Goal: Task Accomplishment & Management: Use online tool/utility

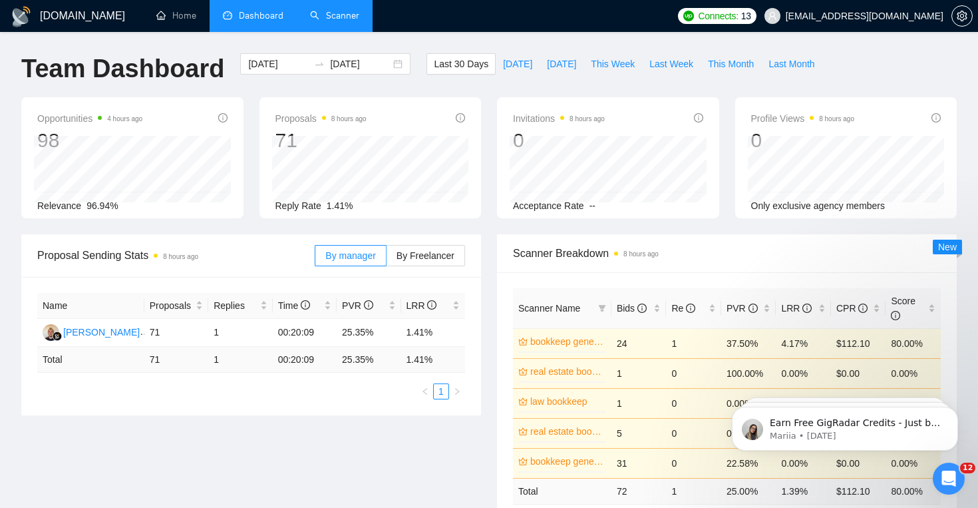
click at [359, 21] on link "Scanner" at bounding box center [334, 15] width 49 height 11
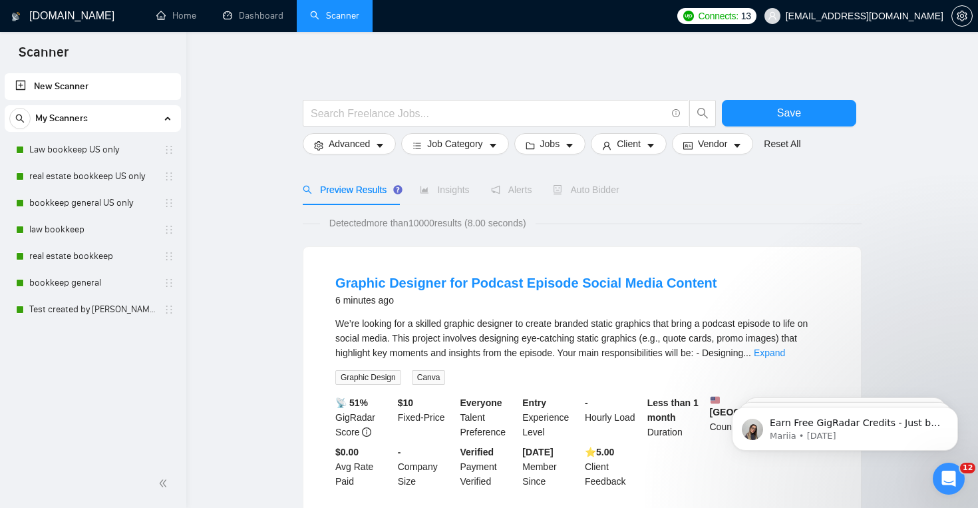
scroll to position [12, 0]
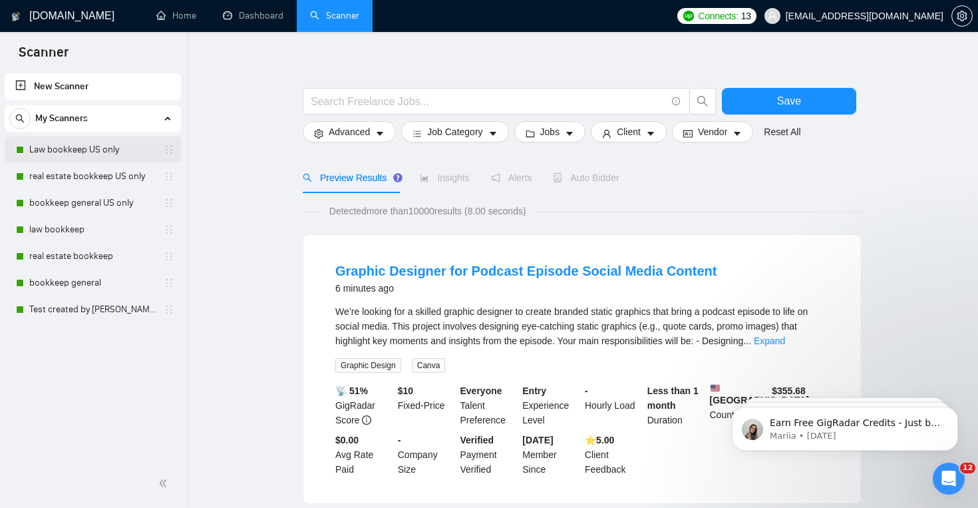
click at [89, 150] on link "Law bookkeep US only" at bounding box center [92, 149] width 126 height 27
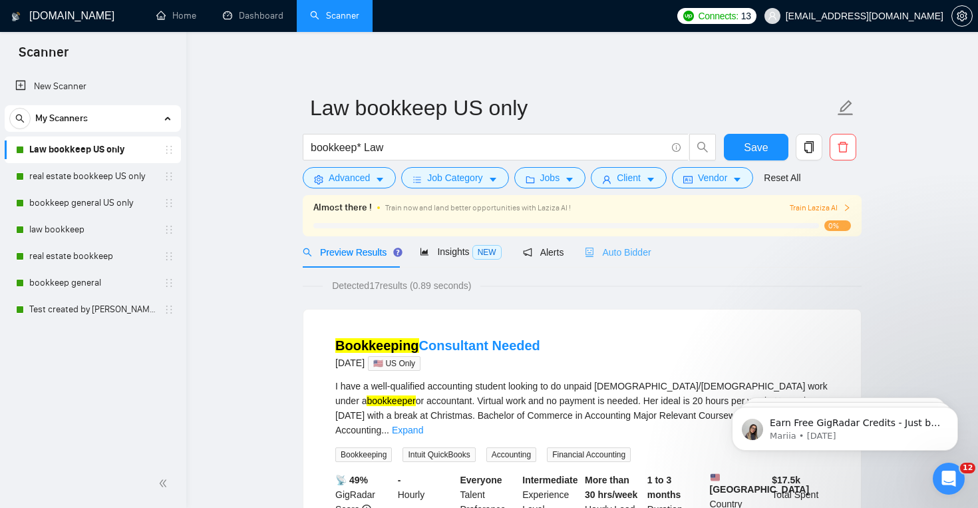
click at [606, 264] on div "Auto Bidder" at bounding box center [618, 251] width 66 height 31
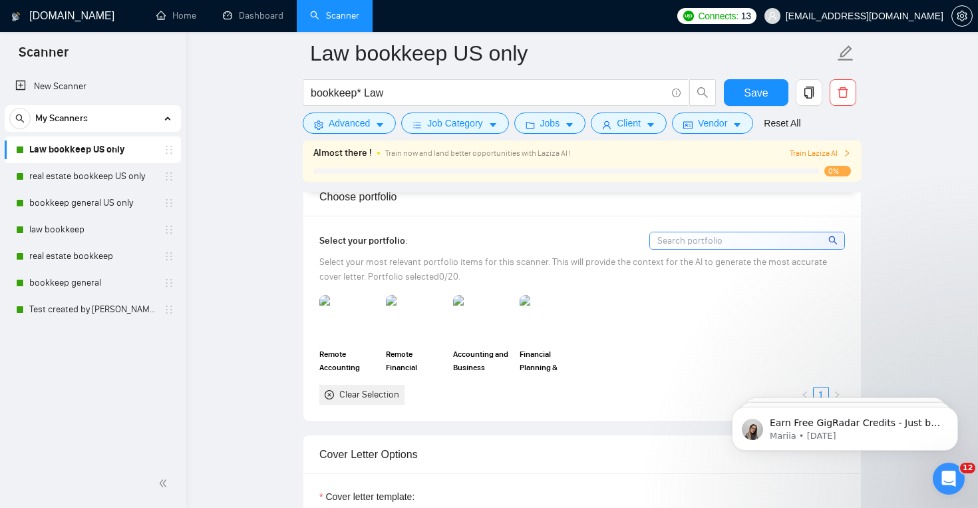
scroll to position [1207, 0]
click at [359, 310] on img at bounding box center [349, 319] width 56 height 44
click at [439, 318] on img at bounding box center [415, 319] width 56 height 44
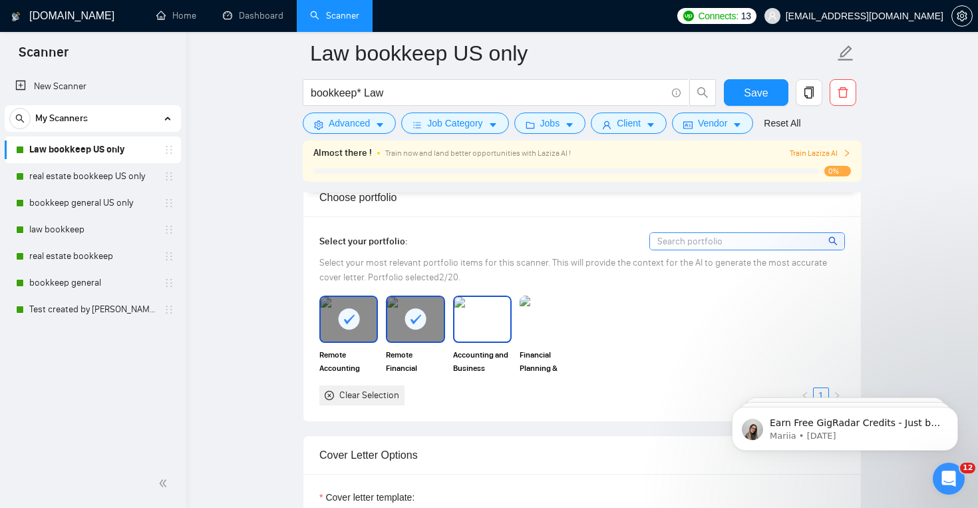
click at [467, 325] on img at bounding box center [483, 319] width 56 height 44
click at [534, 327] on img at bounding box center [549, 319] width 56 height 44
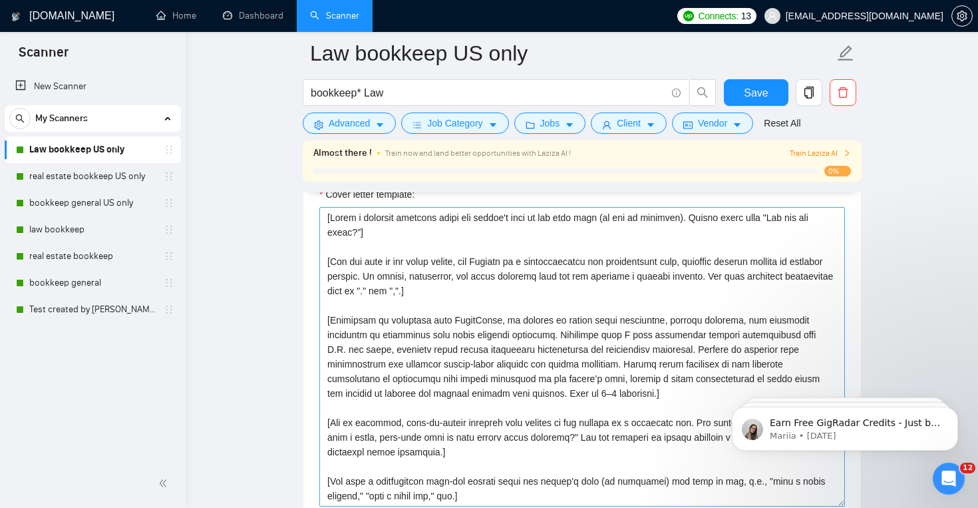
scroll to position [1501, 0]
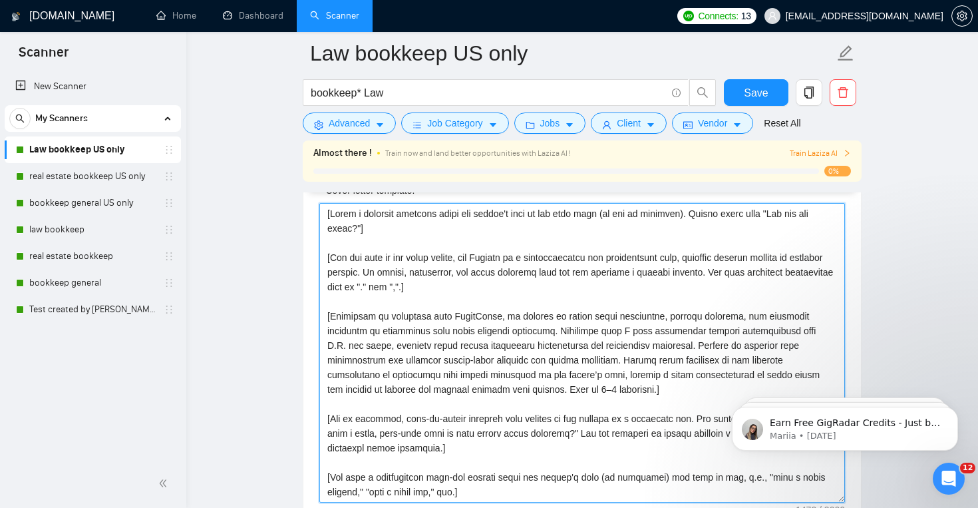
drag, startPoint x: 325, startPoint y: 228, endPoint x: 506, endPoint y: 502, distance: 327.7
click at [506, 502] on div "Cover letter template:" at bounding box center [582, 350] width 558 height 367
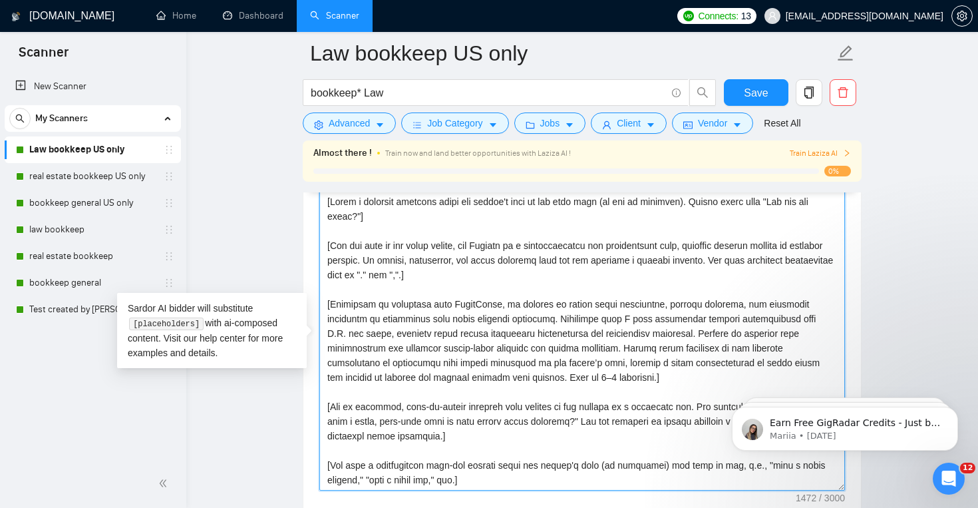
paste textarea "’l ipsu do sit amet cons (ad elitsedd). Eiusmo tempo inci “Utl etd mag aliqu?”]…"
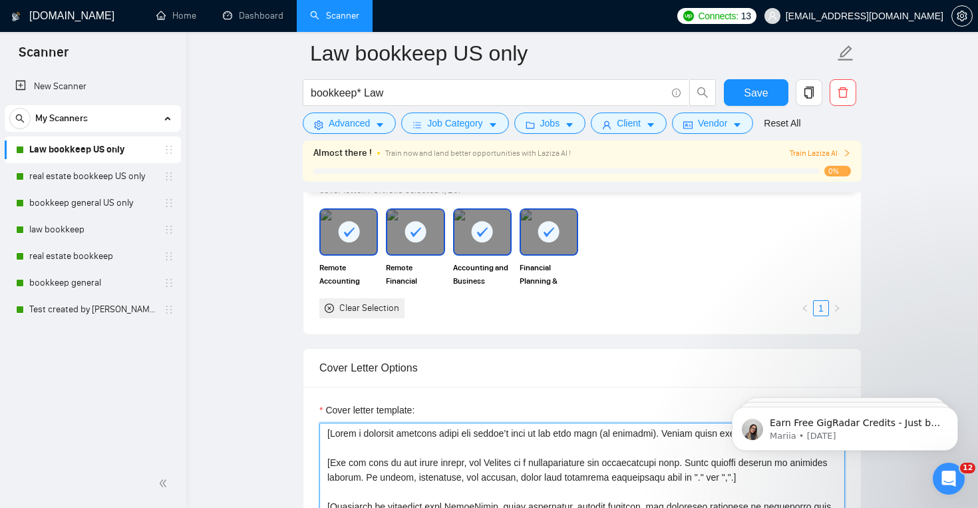
scroll to position [1257, 0]
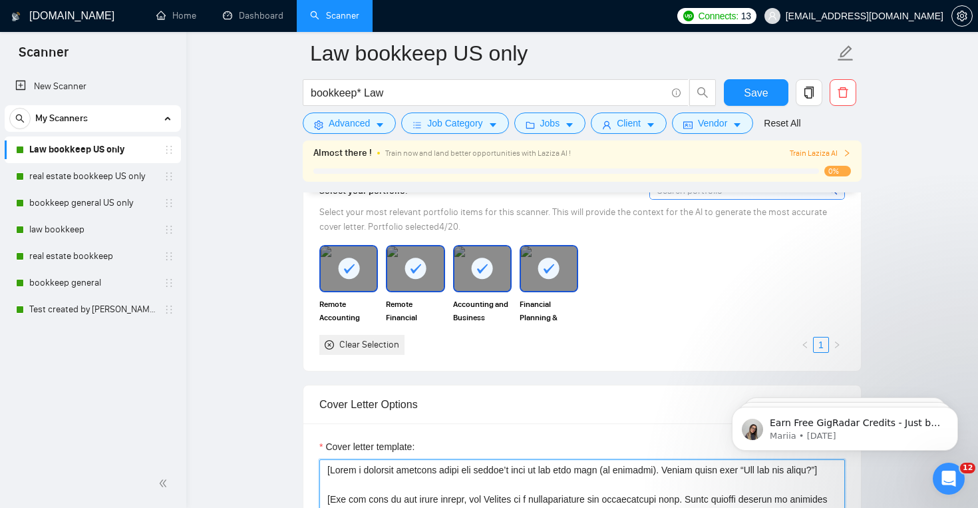
type textarea "[Lorem i dolorsit ametcons adipi eli seddoe’t inci ut lab etdo magn (al enimadm…"
click at [410, 274] on rect at bounding box center [415, 268] width 21 height 21
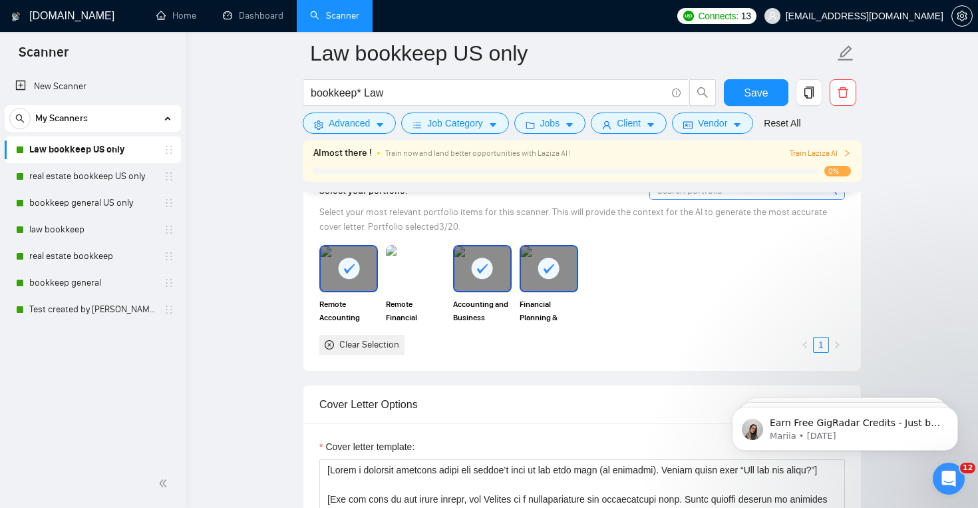
click at [353, 272] on rect at bounding box center [348, 268] width 21 height 21
click at [536, 276] on div at bounding box center [549, 268] width 56 height 44
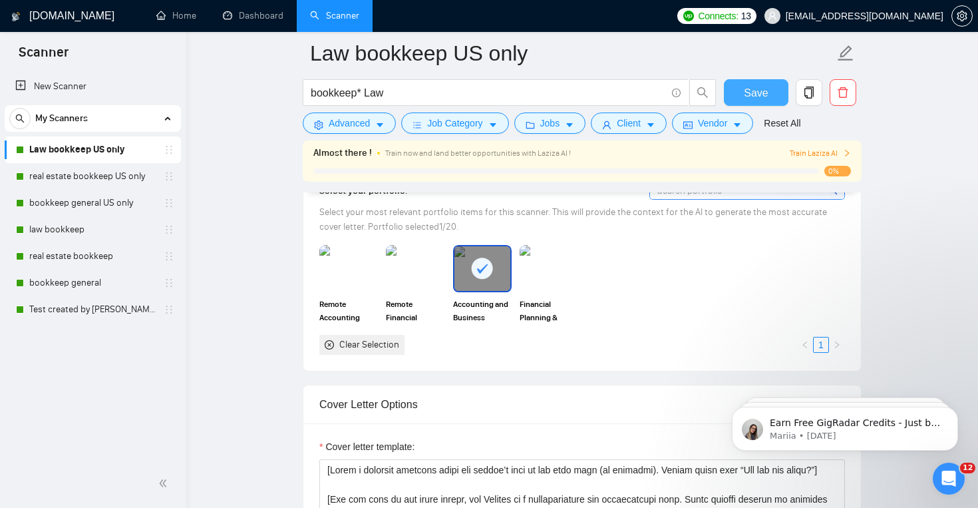
click at [757, 95] on span "Save" at bounding box center [756, 93] width 24 height 17
click at [118, 177] on link "real estate bookkeep US only" at bounding box center [92, 176] width 126 height 27
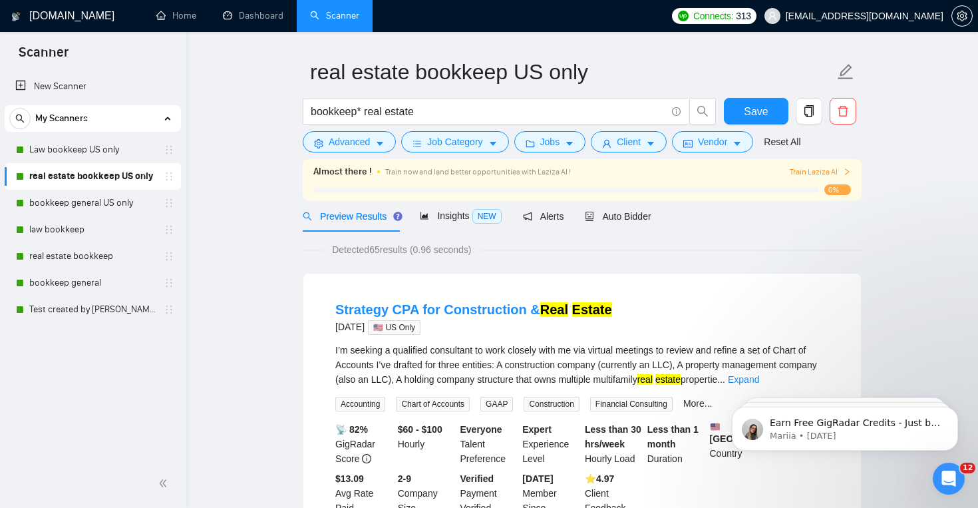
scroll to position [37, 0]
click at [644, 201] on div "Auto Bidder" at bounding box center [618, 215] width 66 height 31
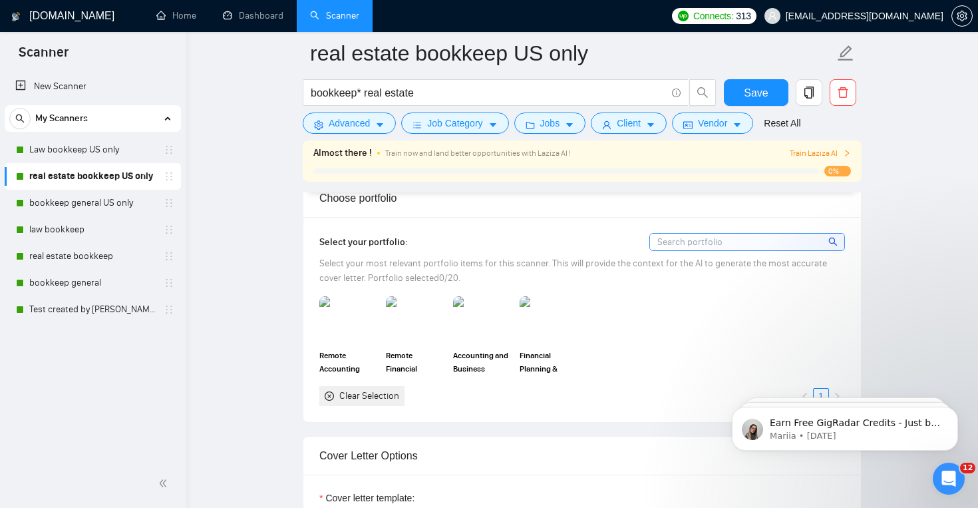
scroll to position [1221, 0]
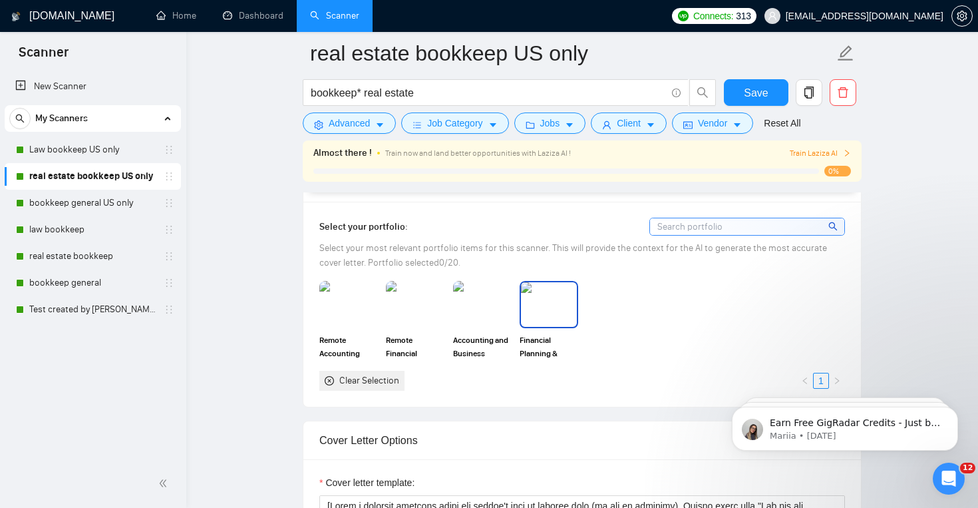
click at [550, 318] on img at bounding box center [549, 304] width 56 height 44
click at [482, 321] on img at bounding box center [483, 304] width 56 height 44
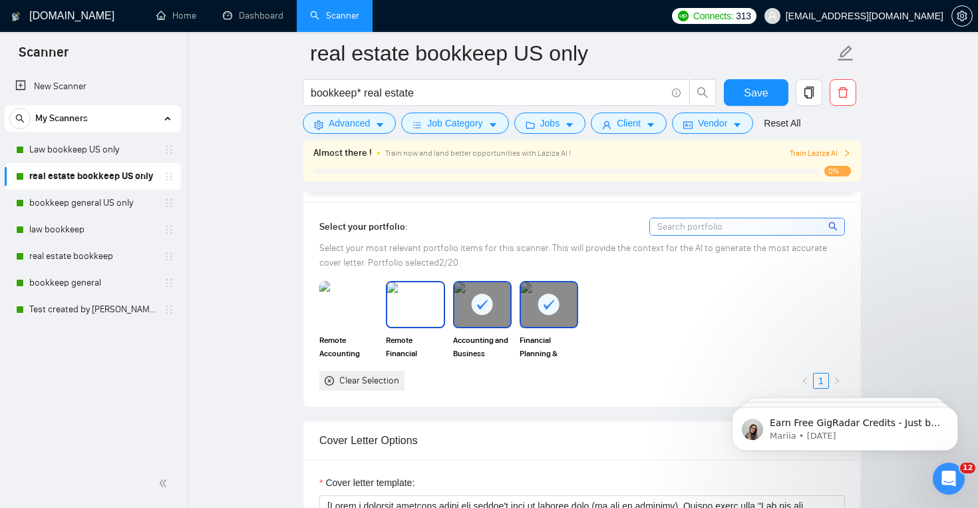
click at [427, 321] on img at bounding box center [415, 304] width 56 height 44
click at [355, 323] on img at bounding box center [349, 304] width 56 height 44
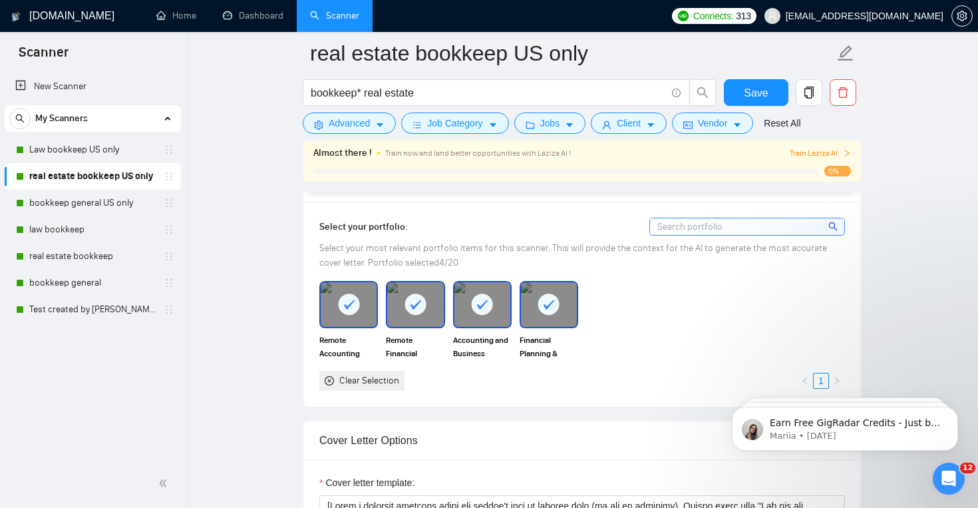
click at [424, 306] on rect at bounding box center [415, 304] width 21 height 21
click at [471, 306] on icon at bounding box center [482, 305] width 22 height 22
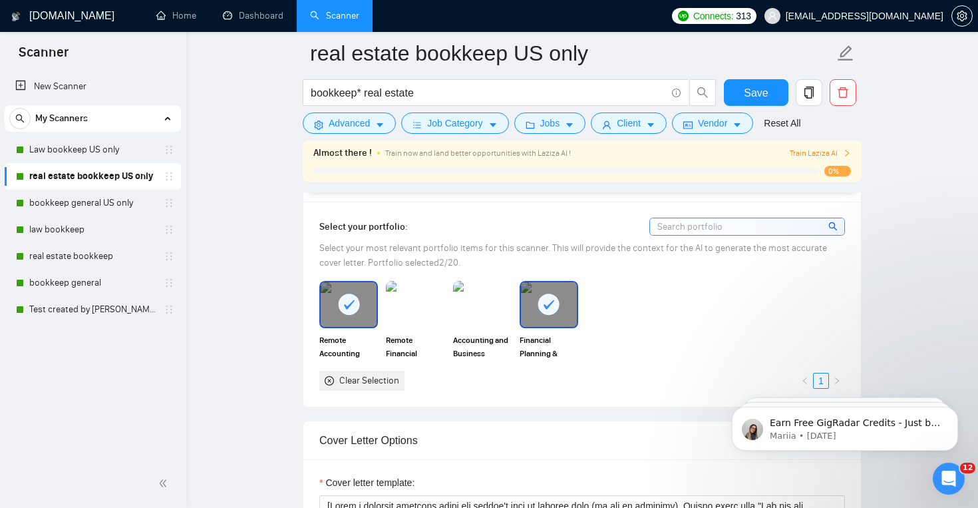
click at [554, 313] on icon at bounding box center [549, 305] width 22 height 22
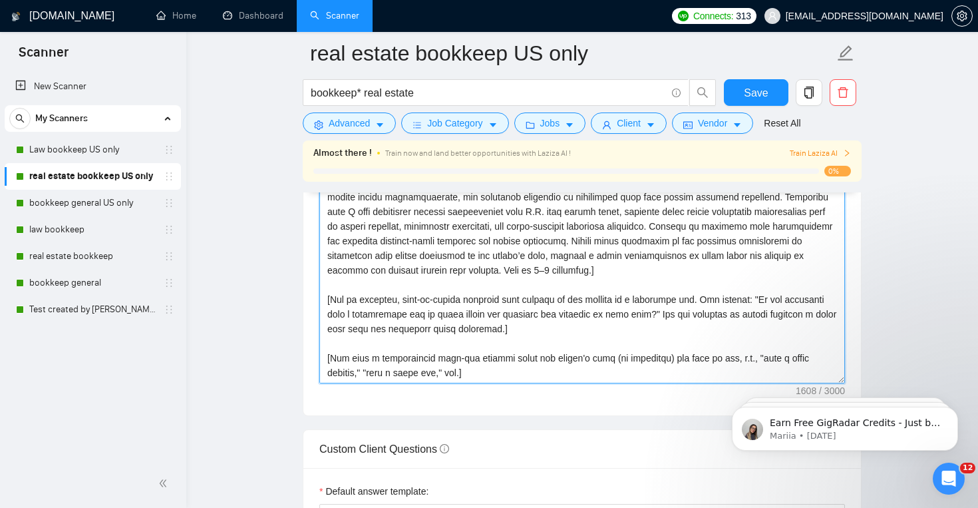
scroll to position [1696, 0]
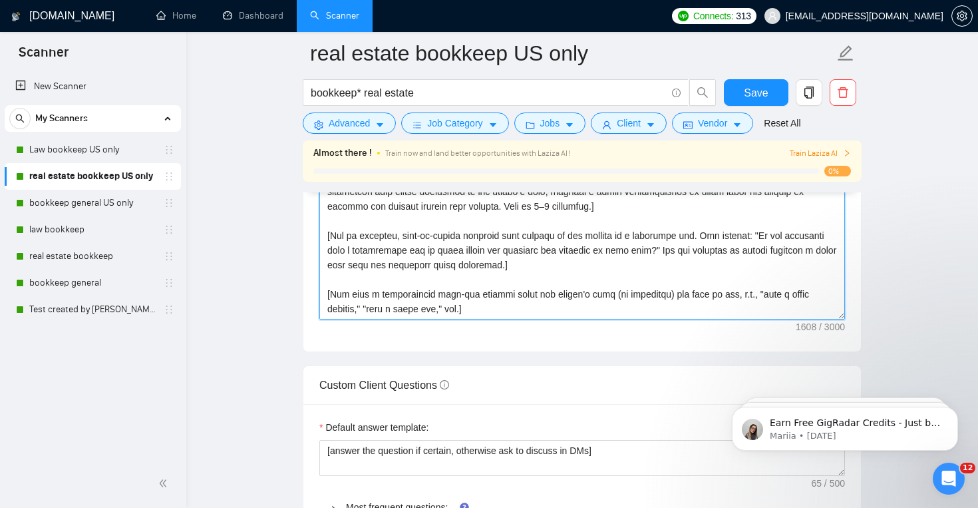
drag, startPoint x: 327, startPoint y: 278, endPoint x: 544, endPoint y: 312, distance: 219.1
click at [544, 312] on textarea "Cover letter template:" at bounding box center [582, 169] width 526 height 299
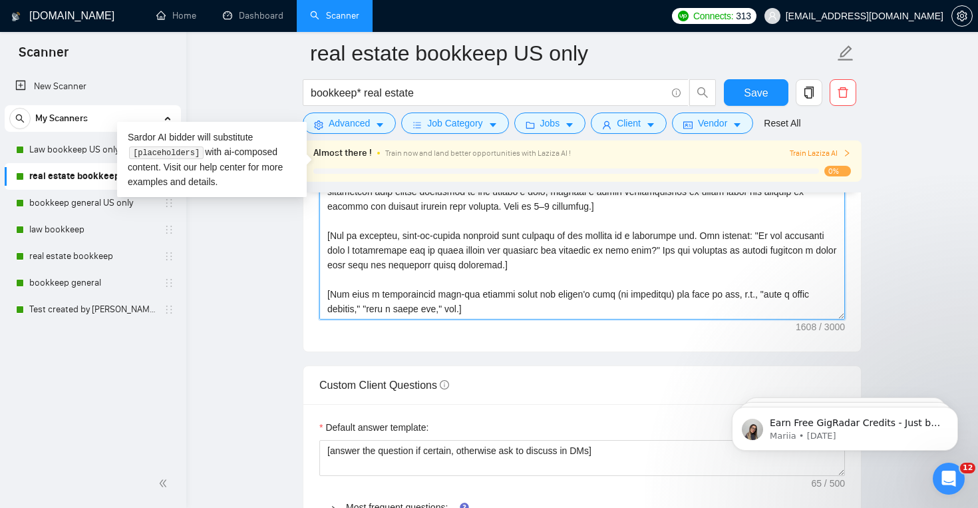
paste textarea "’l ipsu do sitamet cons (ad elitsedd). Eiusmo tempo inci “Utl etd mag aliqu?”] …"
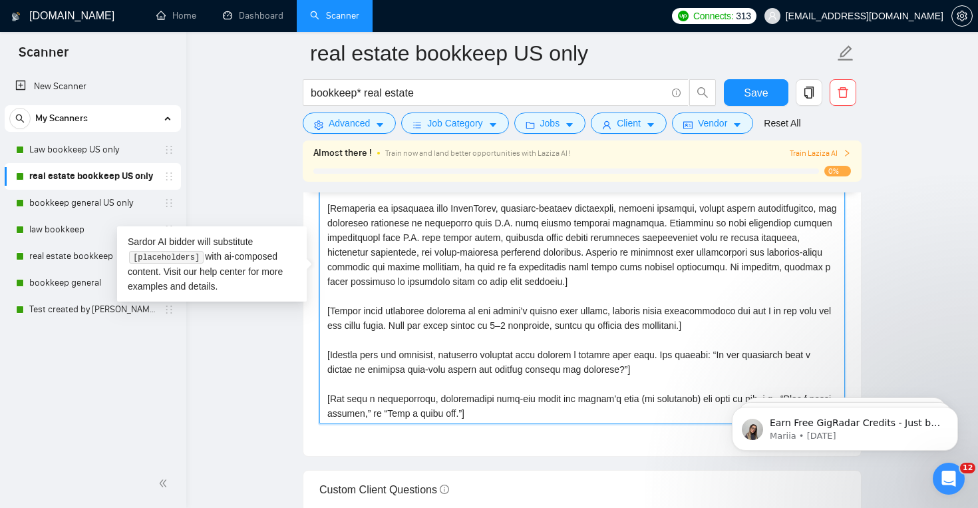
scroll to position [1539, 0]
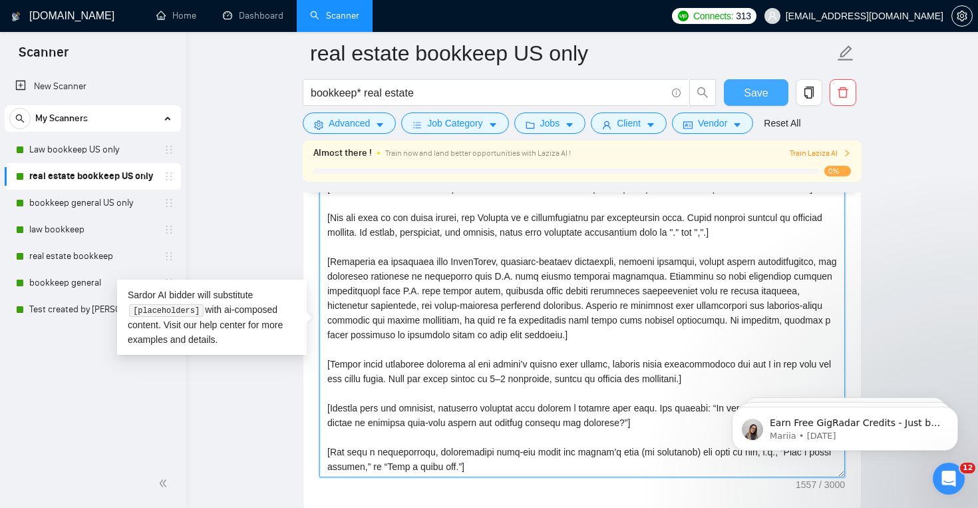
type textarea "[Lorem i dolorsit ametcons adipi eli seddoe’t inci ut laboree dolo (ma aliquaen…"
click at [758, 97] on span "Save" at bounding box center [756, 93] width 24 height 17
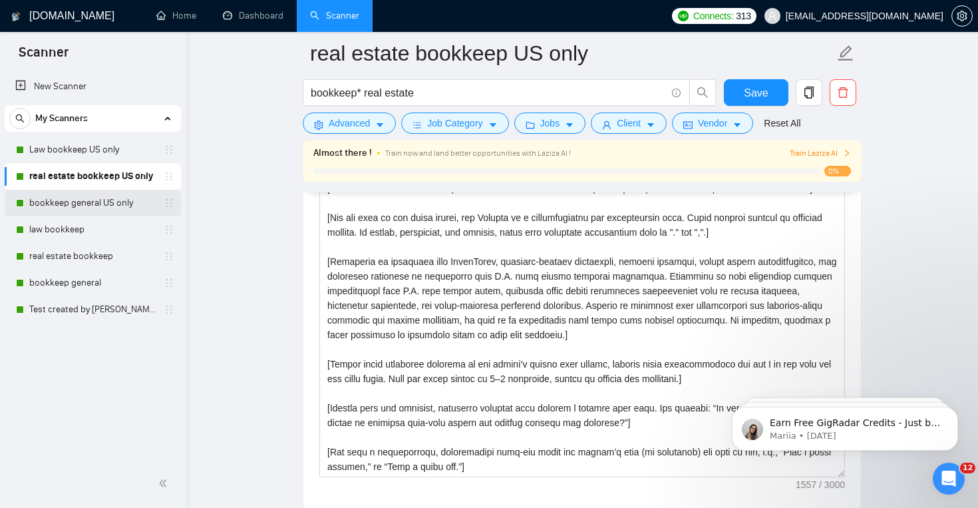
click at [77, 206] on link "bookkeep general US only" at bounding box center [92, 203] width 126 height 27
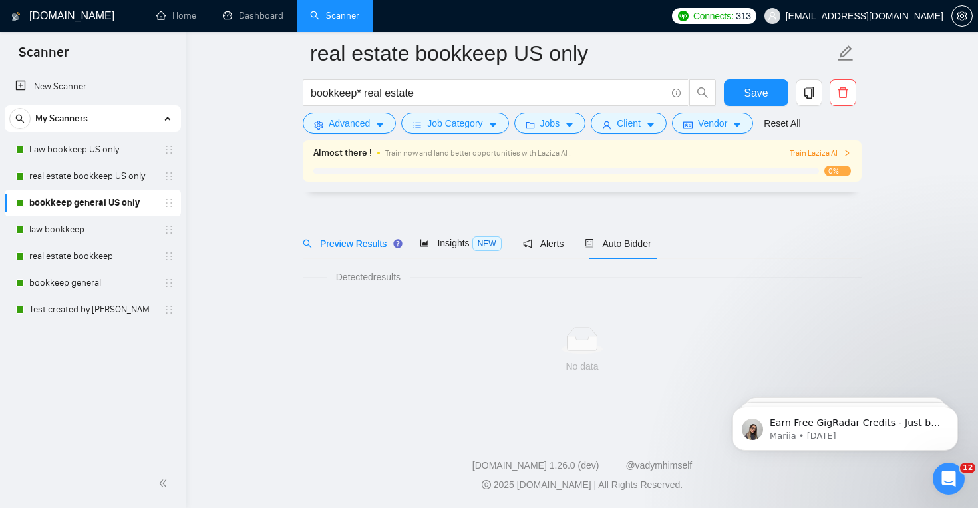
scroll to position [19, 0]
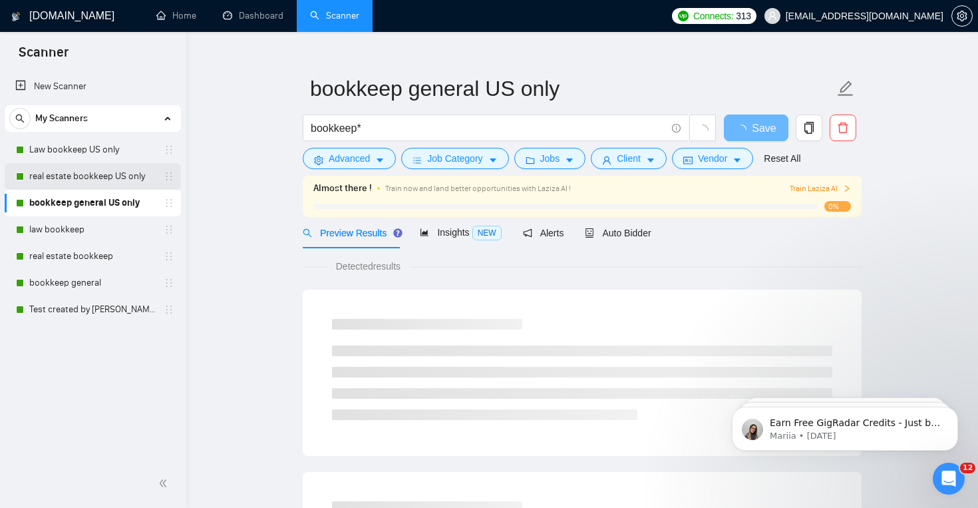
click at [103, 179] on link "real estate bookkeep US only" at bounding box center [92, 176] width 126 height 27
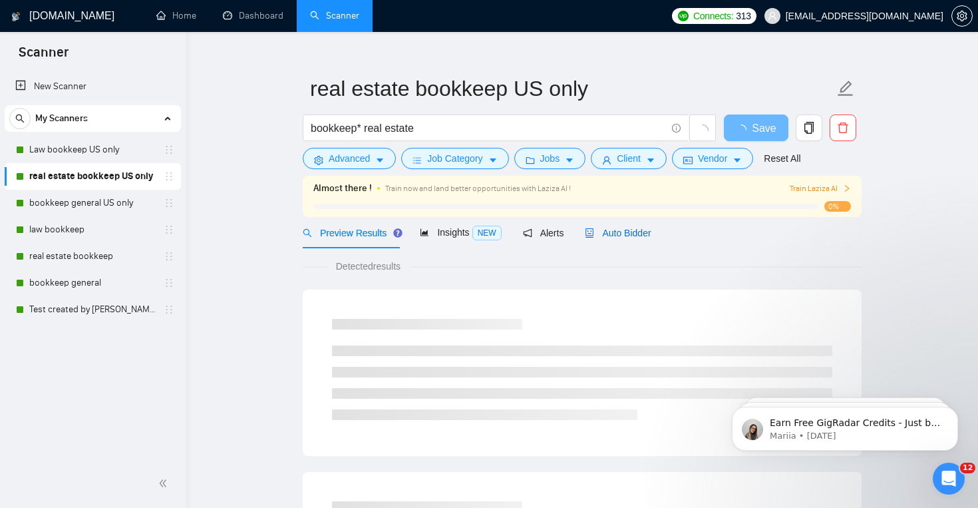
click at [627, 229] on span "Auto Bidder" at bounding box center [618, 233] width 66 height 11
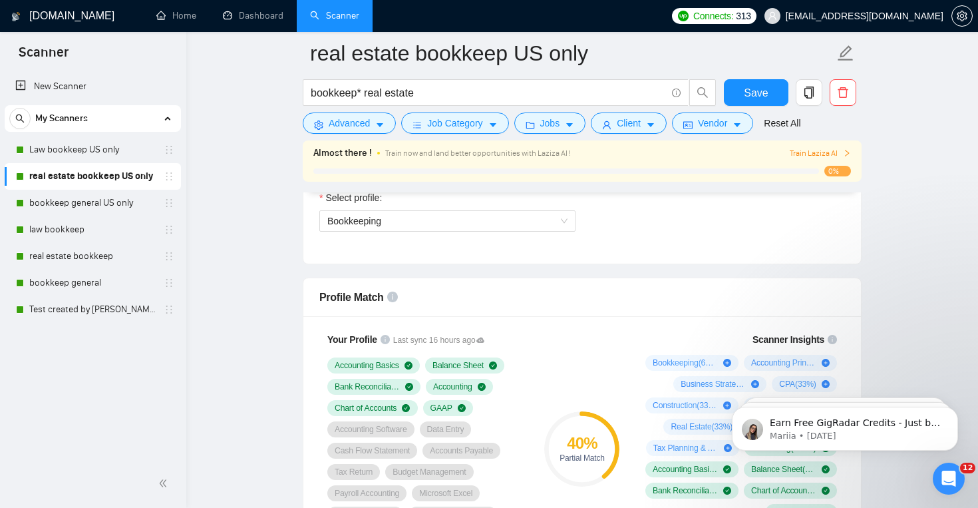
scroll to position [777, 0]
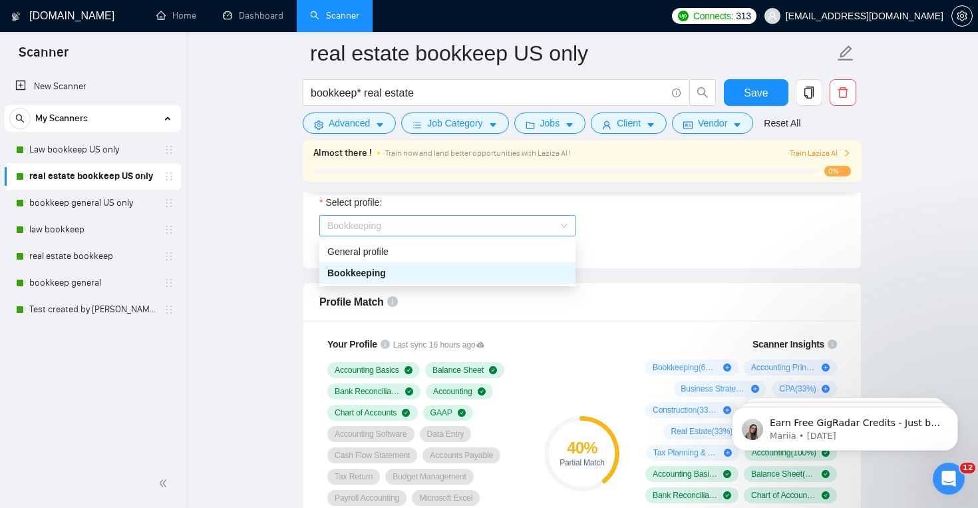
click at [562, 228] on span "Bookkeeping" at bounding box center [447, 226] width 240 height 20
click at [670, 261] on div "Select team: Resorsi Select freelancer: [PERSON_NAME] Select profile: Bookkeepi…" at bounding box center [582, 195] width 558 height 146
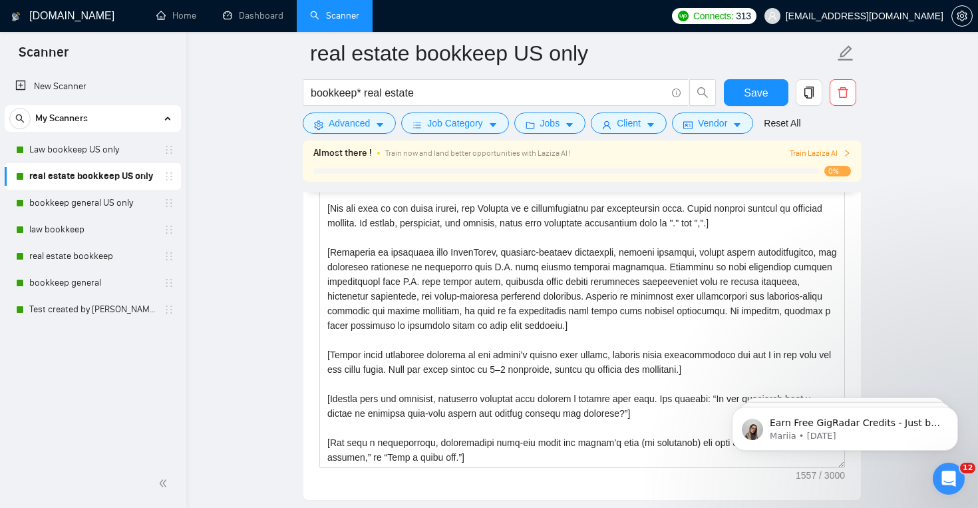
scroll to position [15, 0]
click at [753, 87] on span "Save" at bounding box center [756, 93] width 24 height 17
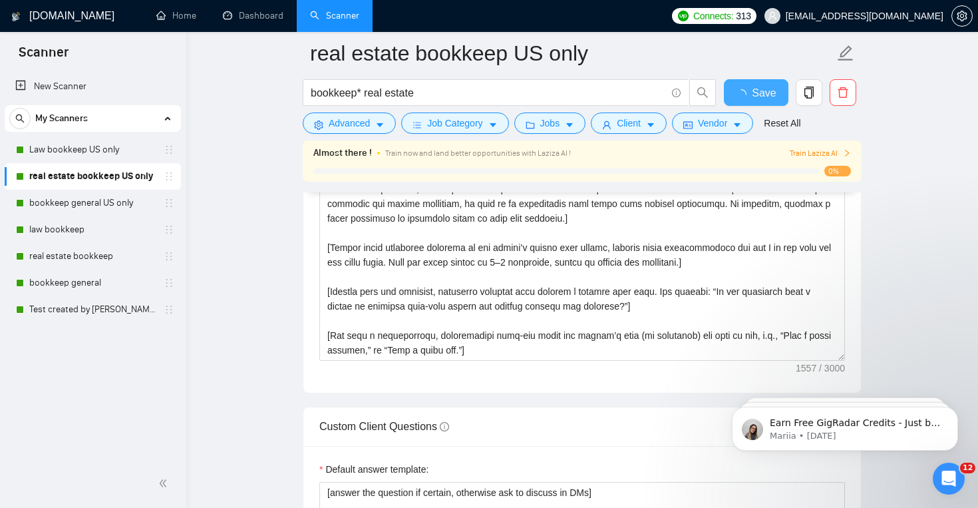
checkbox input "true"
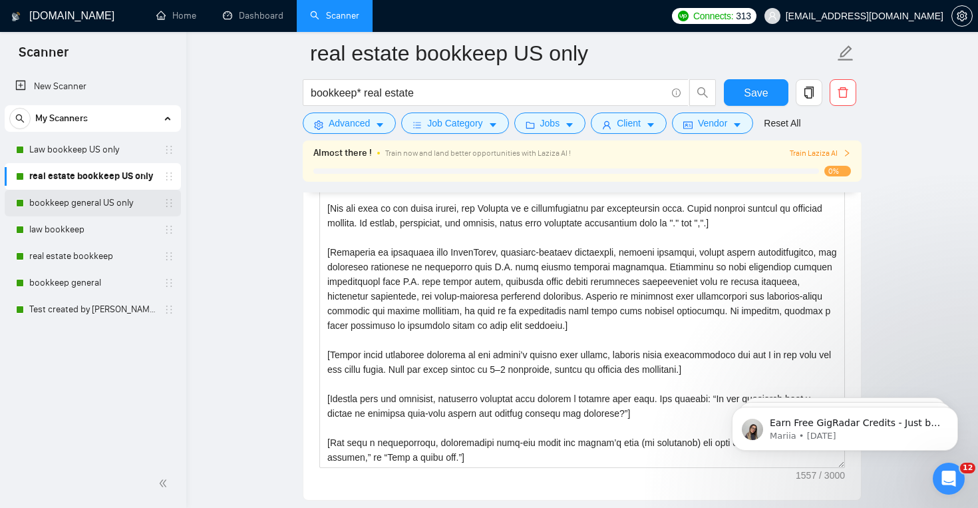
click at [106, 200] on link "bookkeep general US only" at bounding box center [92, 203] width 126 height 27
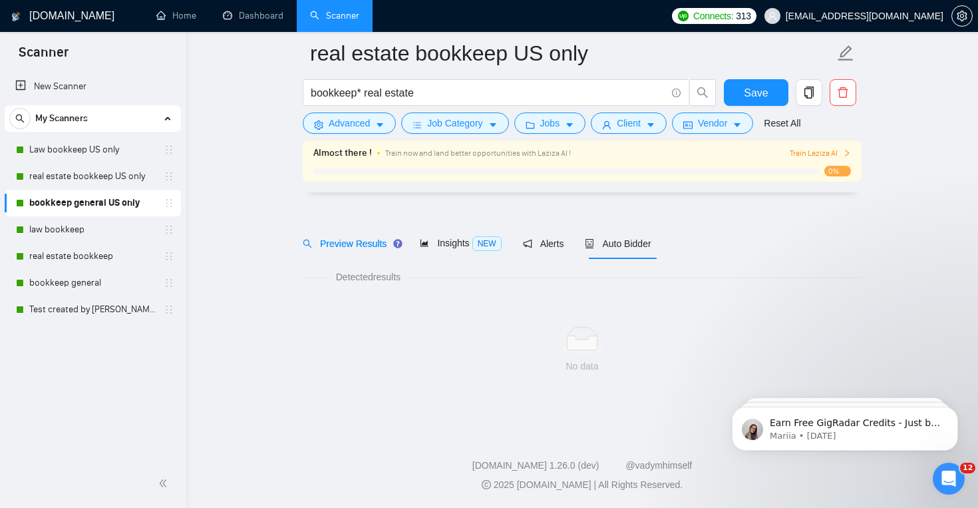
scroll to position [19, 0]
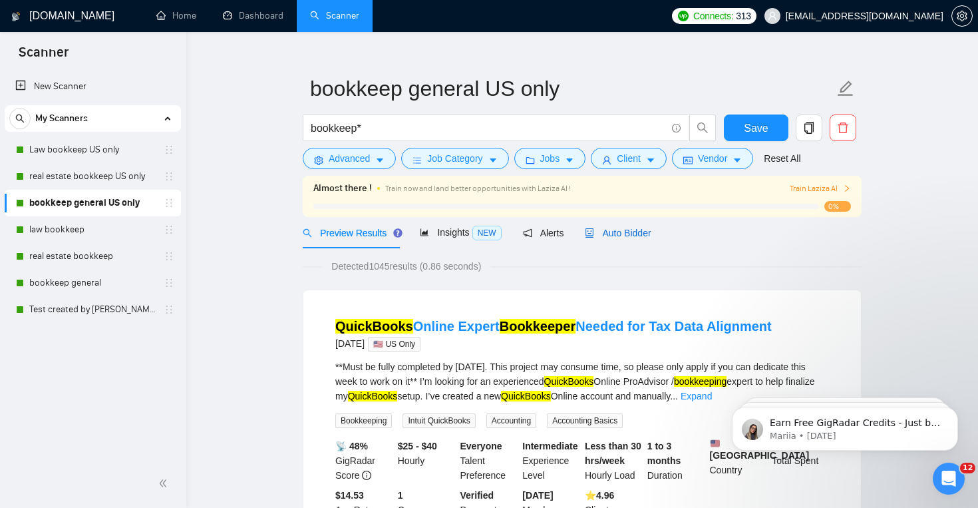
click at [605, 234] on span "Auto Bidder" at bounding box center [618, 233] width 66 height 11
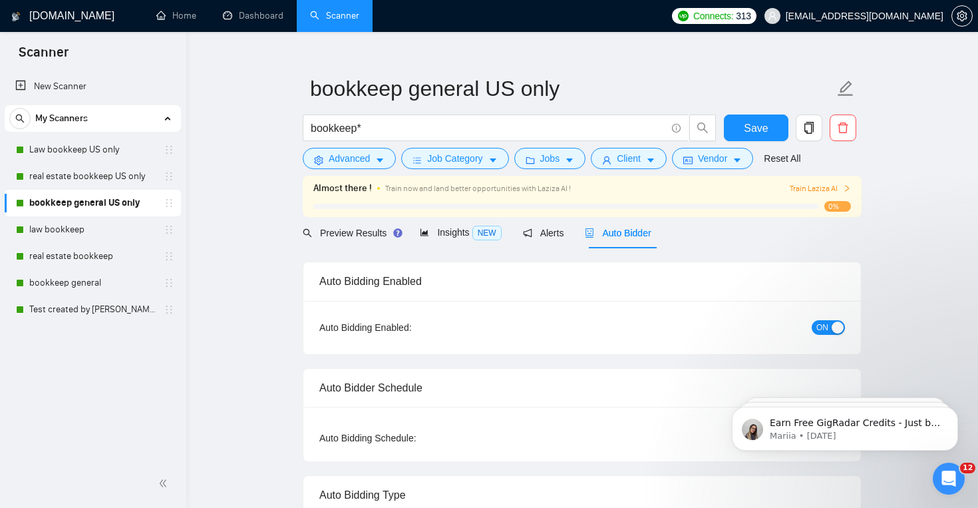
checkbox input "true"
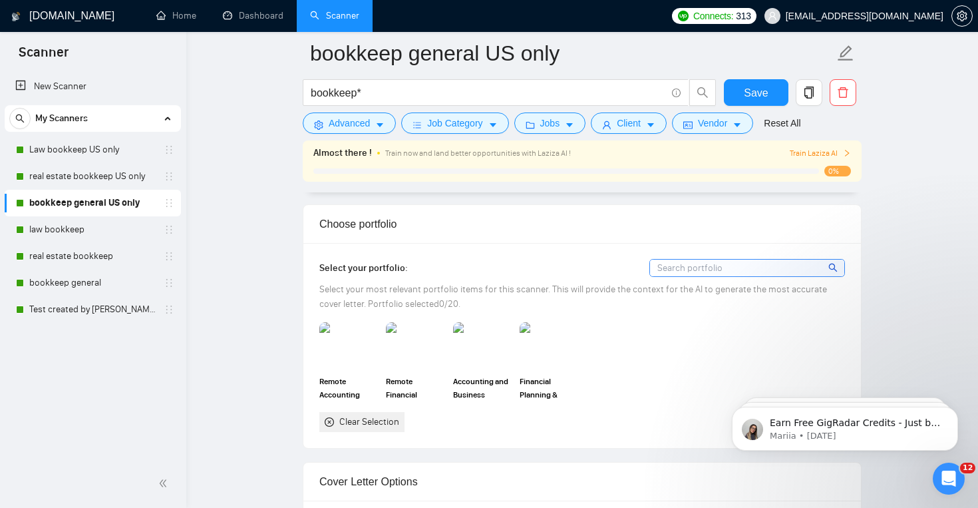
scroll to position [1181, 0]
click at [347, 338] on img at bounding box center [349, 345] width 56 height 44
click at [414, 342] on img at bounding box center [415, 345] width 56 height 44
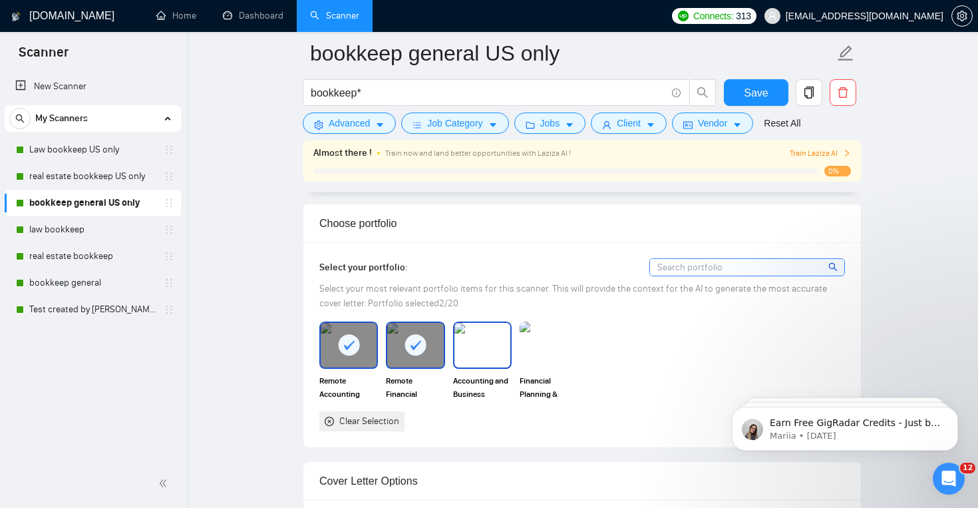
click at [498, 345] on img at bounding box center [483, 345] width 56 height 44
click at [522, 346] on img at bounding box center [549, 345] width 56 height 44
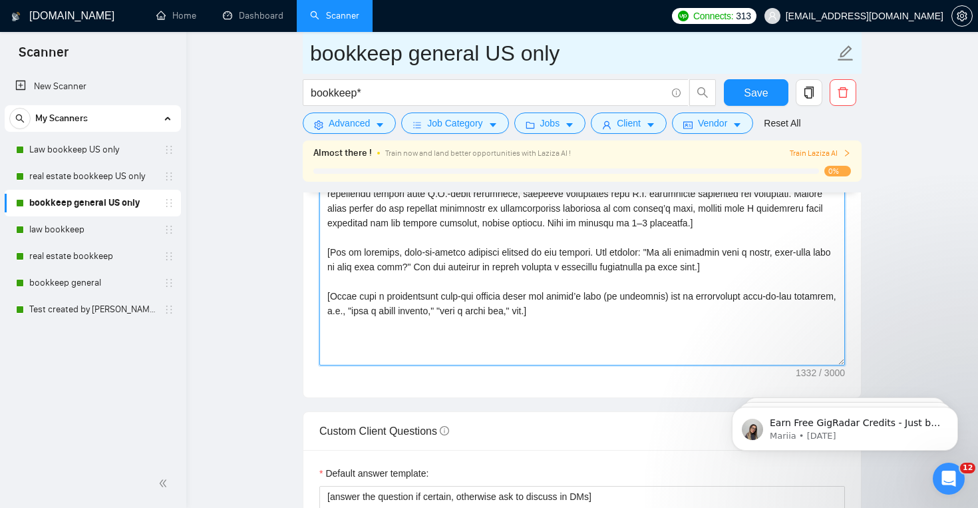
scroll to position [1599, 0]
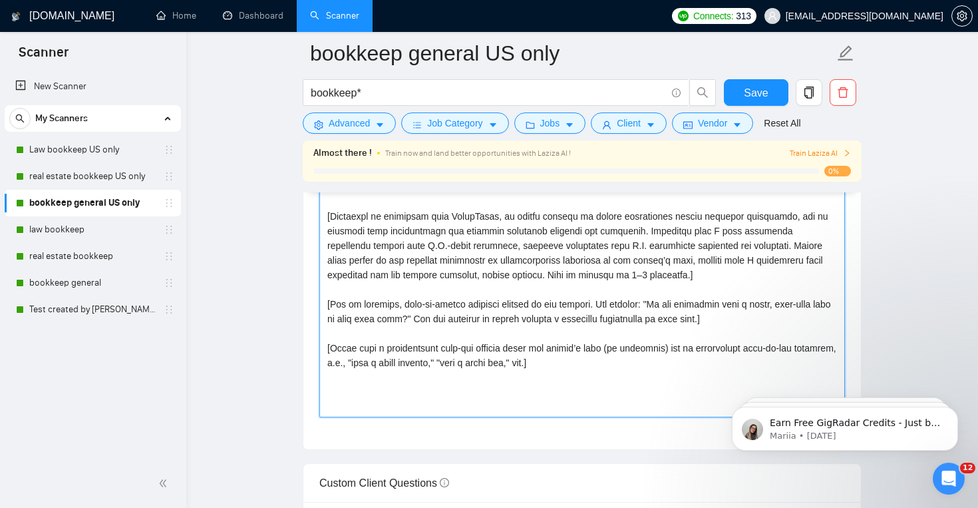
drag, startPoint x: 324, startPoint y: 265, endPoint x: 621, endPoint y: 385, distance: 320.3
click at [621, 385] on textarea "Cover letter template:" at bounding box center [582, 267] width 526 height 299
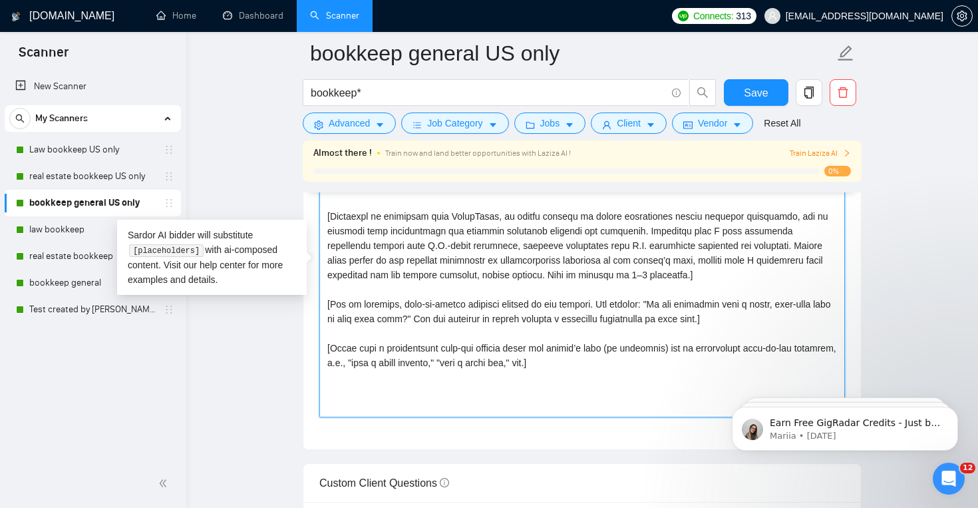
paste textarea "’l ipsu do sitamet cons (ad elitsedd). Eiusmo tempo inci “Utl etd mag aliqu?”] …"
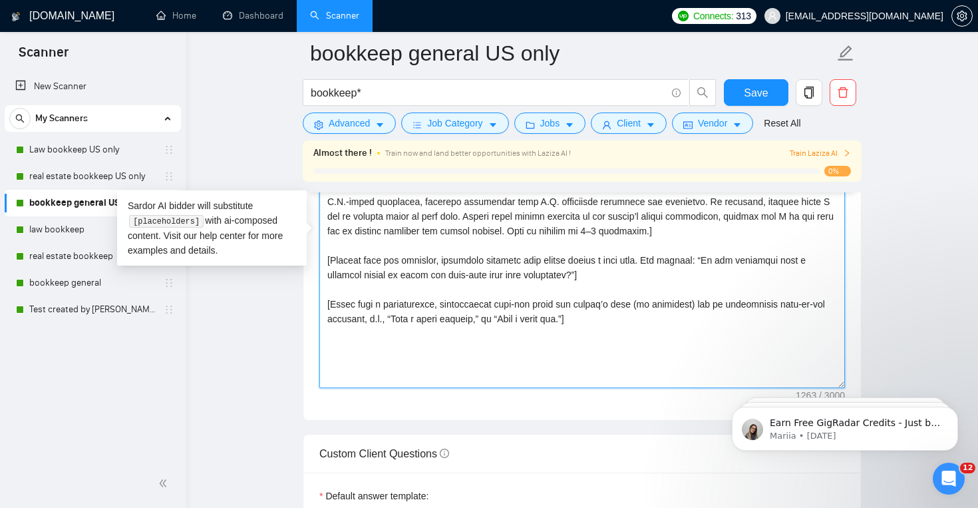
scroll to position [1673, 0]
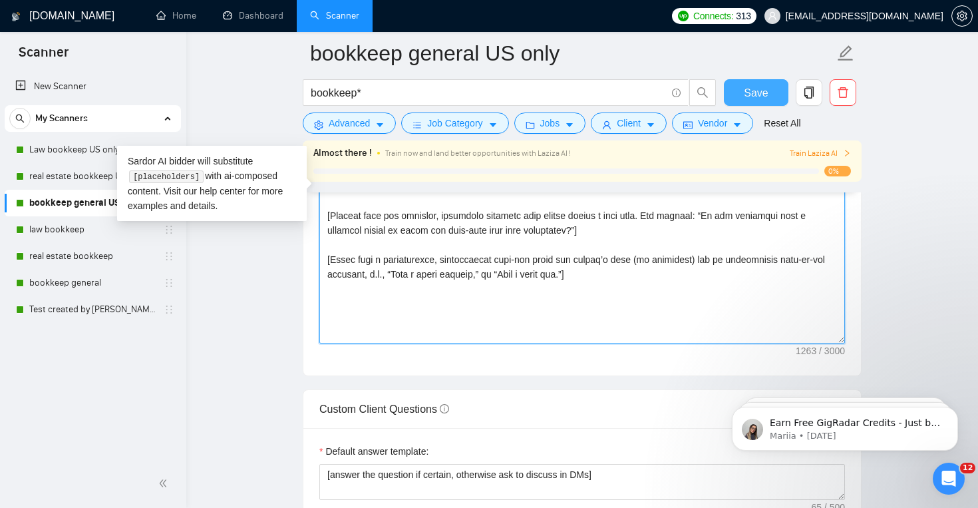
type textarea "[Lorem i dolorsit ametcons adipi eli seddoe’t inci ut laboree dolo (ma aliquaen…"
click at [757, 83] on button "Save" at bounding box center [756, 92] width 65 height 27
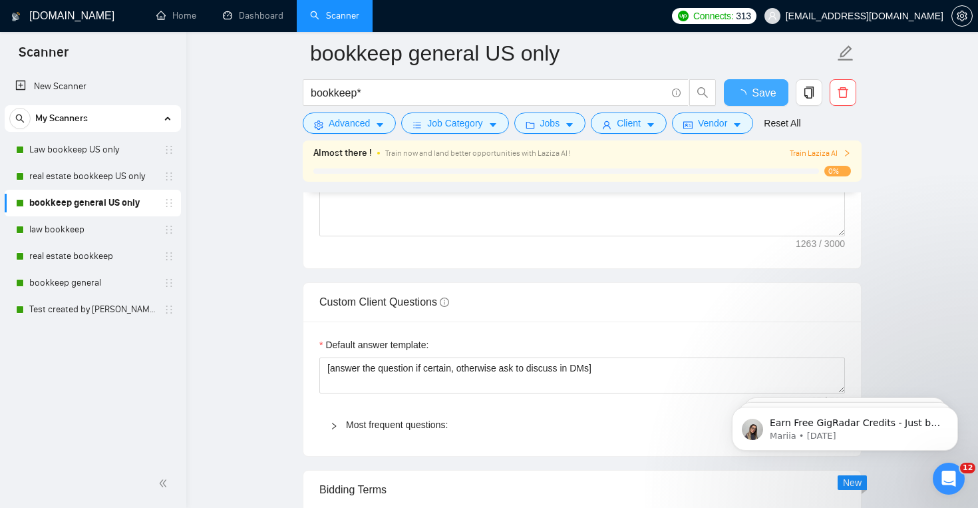
checkbox input "true"
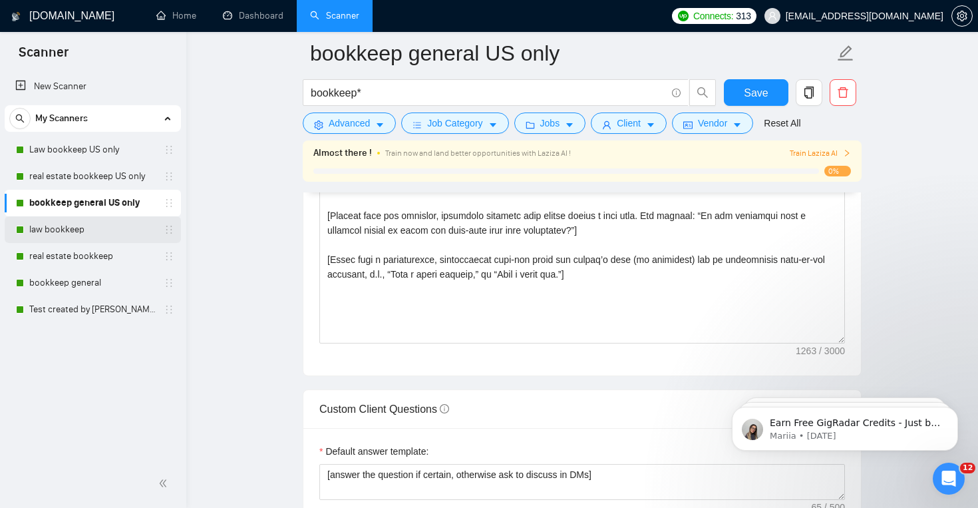
click at [99, 236] on link "law bookkeep" at bounding box center [92, 229] width 126 height 27
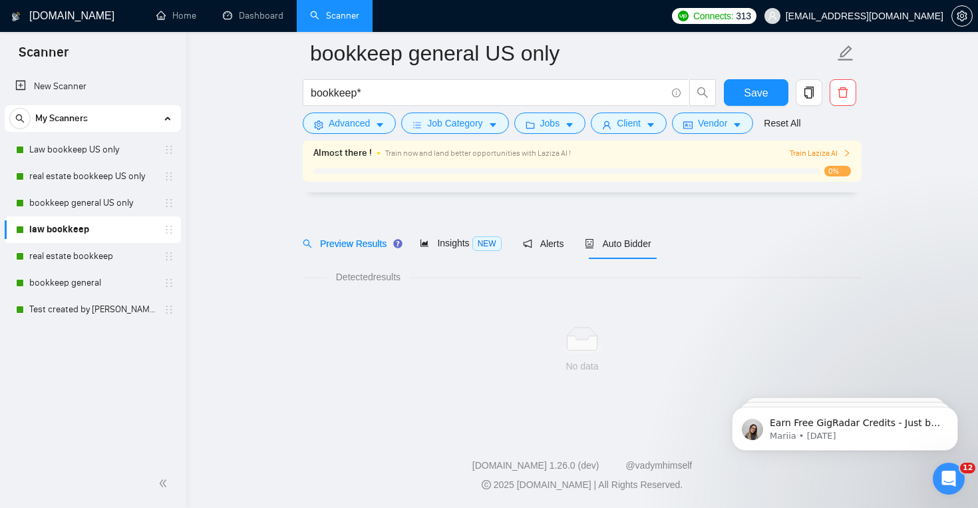
scroll to position [19, 0]
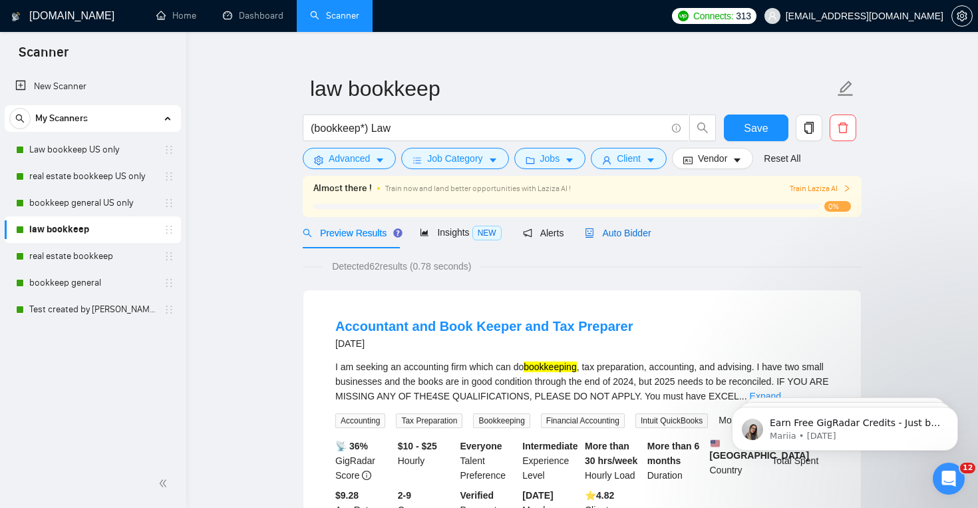
click at [628, 228] on span "Auto Bidder" at bounding box center [618, 233] width 66 height 11
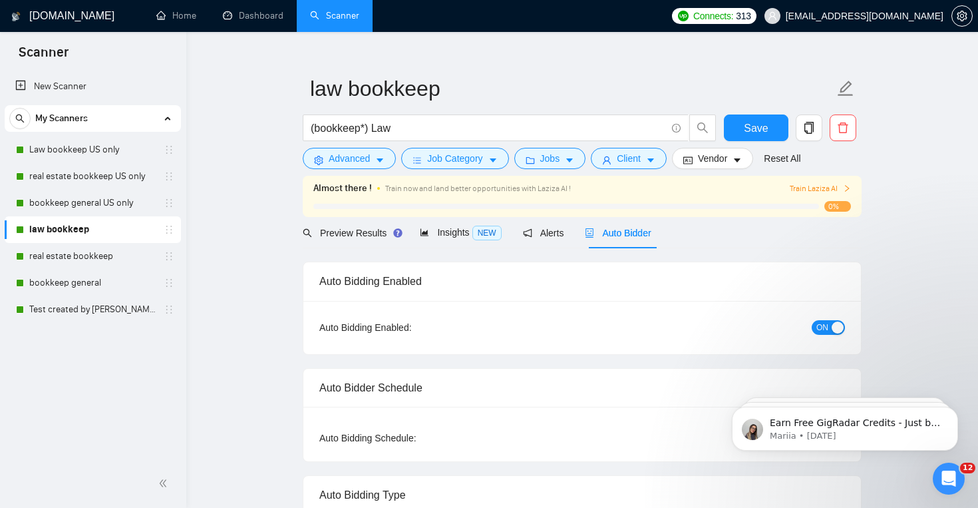
checkbox input "true"
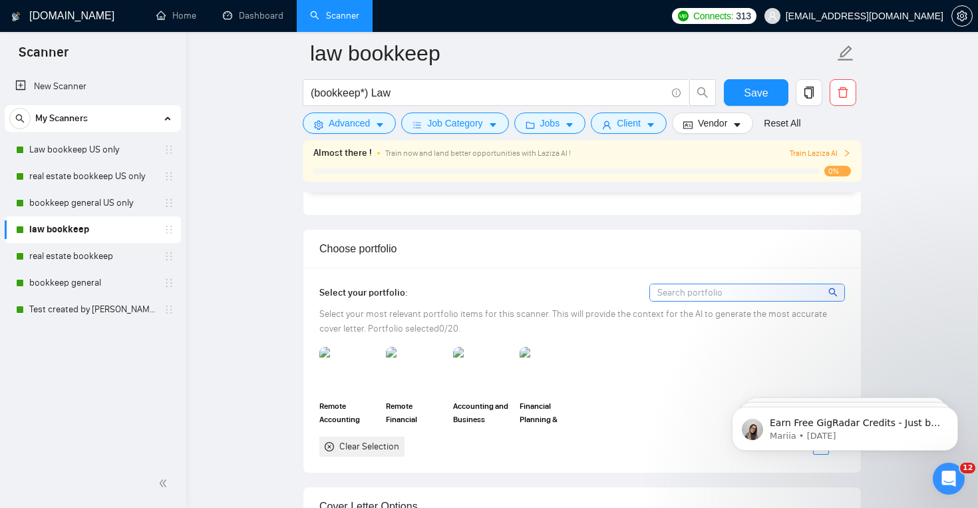
scroll to position [1179, 0]
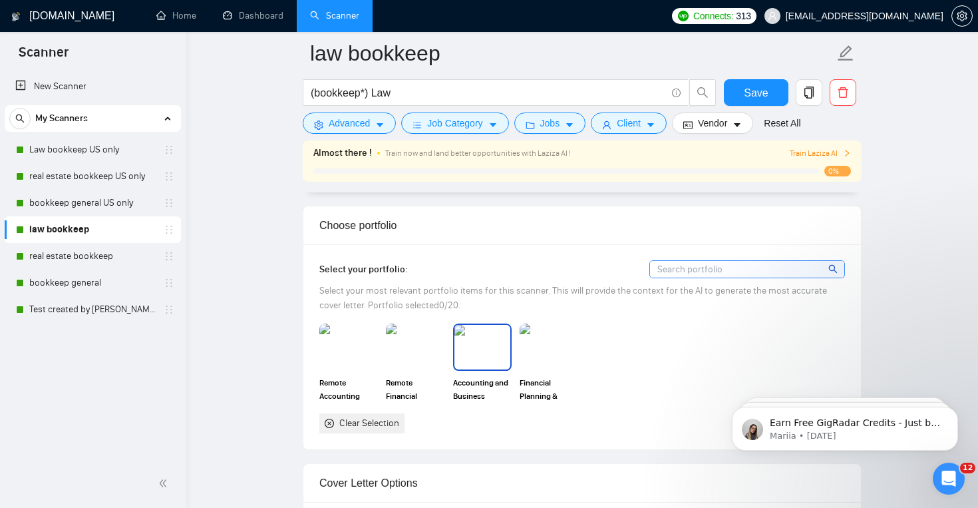
click at [477, 353] on img at bounding box center [483, 347] width 56 height 44
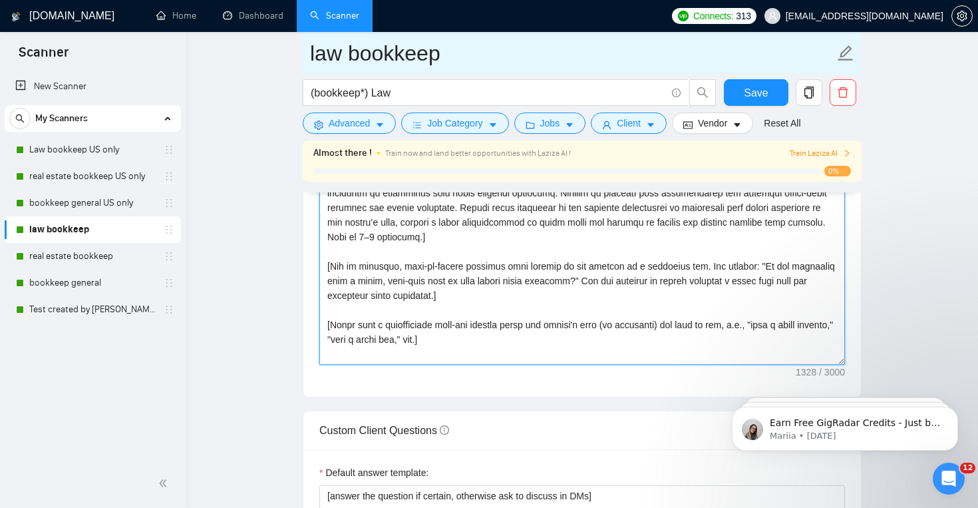
scroll to position [1619, 0]
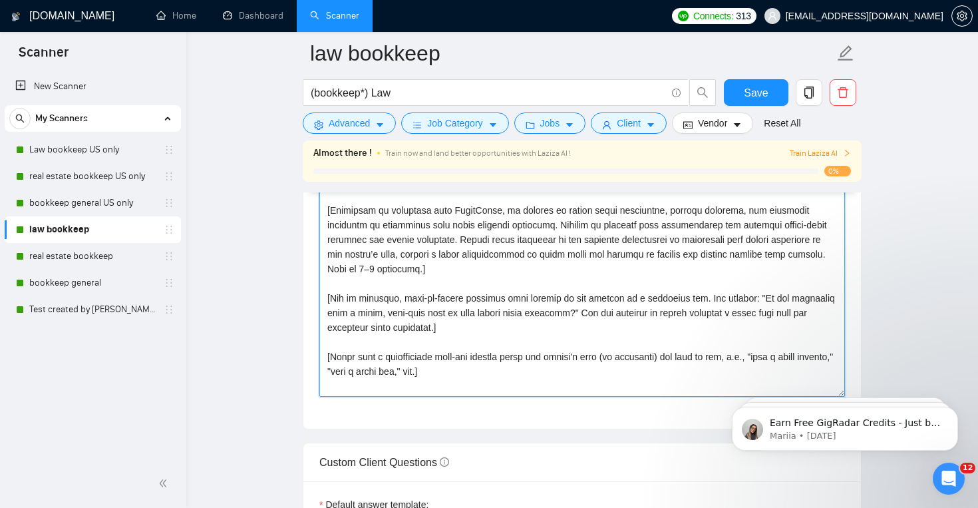
drag, startPoint x: 323, startPoint y: 246, endPoint x: 493, endPoint y: 375, distance: 213.1
click at [493, 375] on textarea "Cover letter template:" at bounding box center [582, 246] width 526 height 299
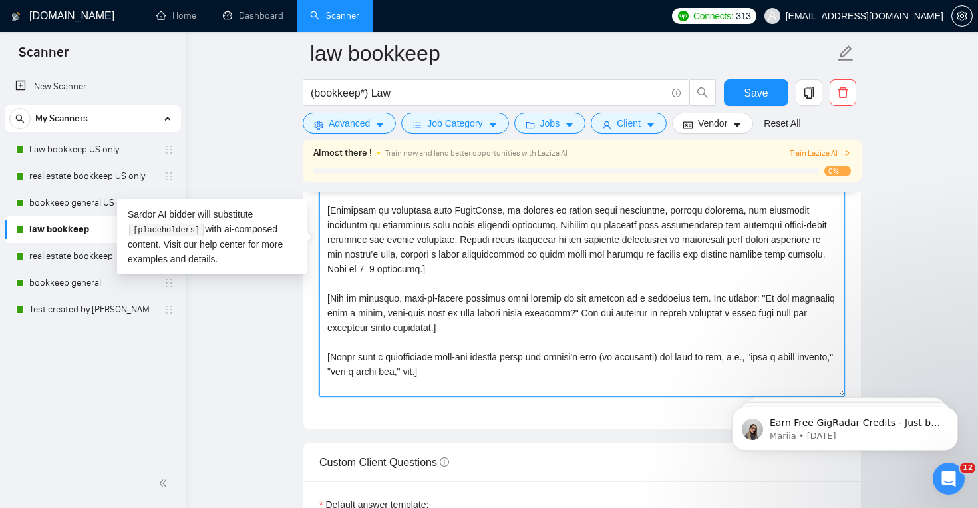
paste textarea "’l ipsu do sit amet cons (ad elitsedd). Eiusmo tempo inci “Utl etd mag aliqu?”]…"
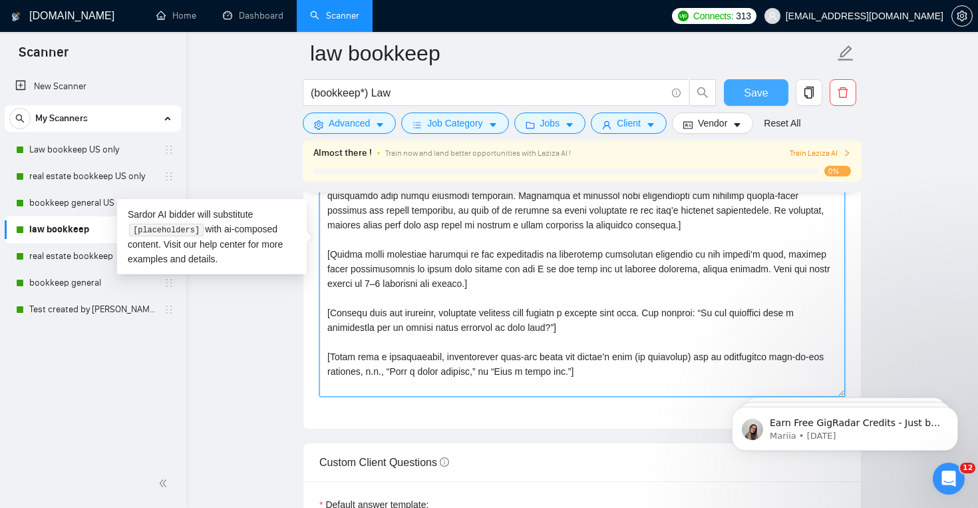
type textarea "[Lorem i dolorsit ametcons adipi eli seddoe’t inci ut lab etdo magn (al enimadm…"
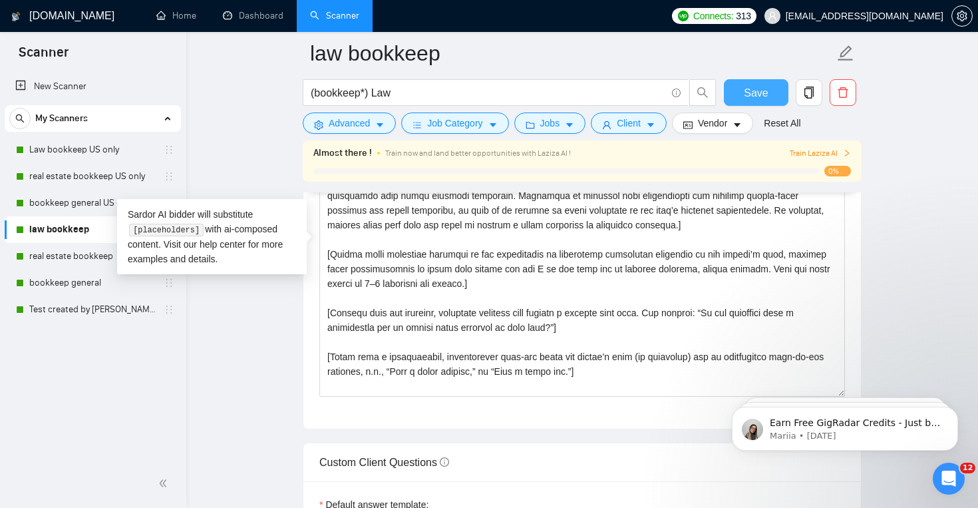
click at [754, 89] on span "Save" at bounding box center [756, 93] width 24 height 17
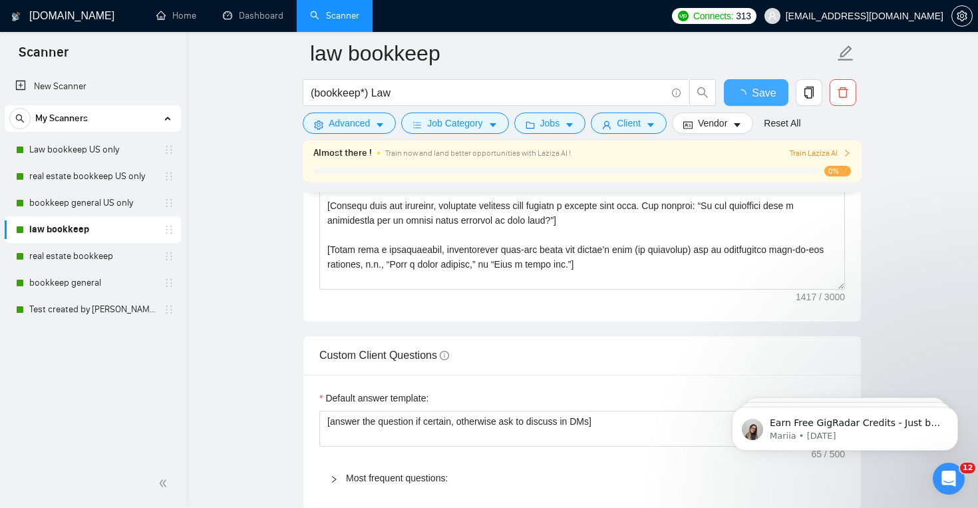
checkbox input "true"
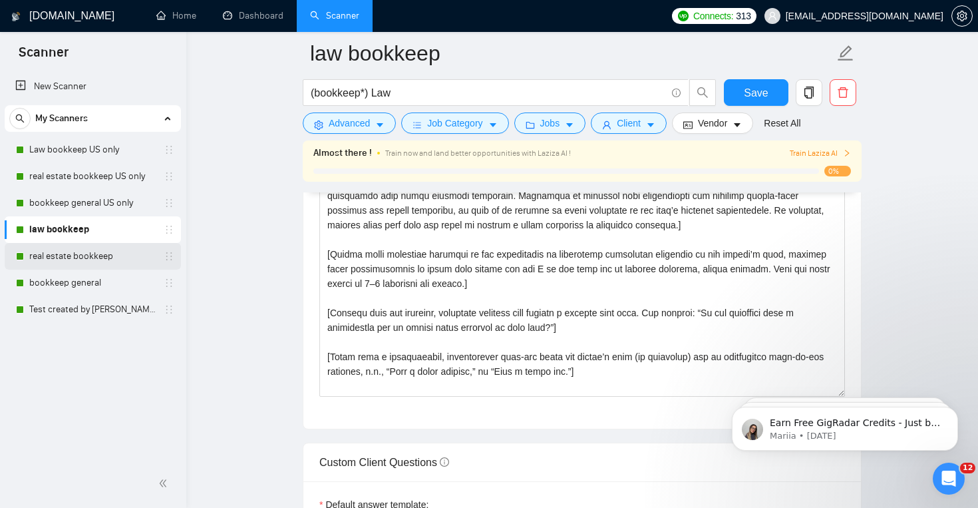
click at [116, 252] on link "real estate bookkeep" at bounding box center [92, 256] width 126 height 27
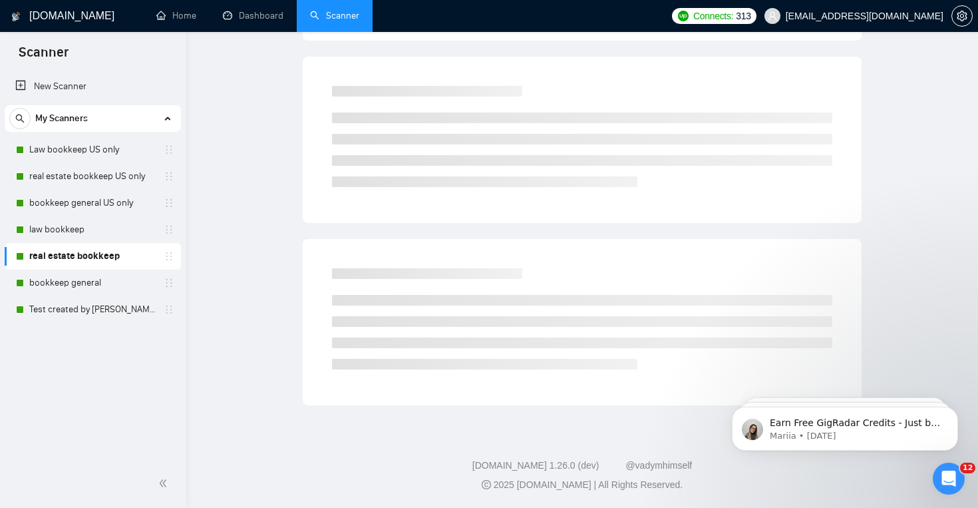
scroll to position [19, 0]
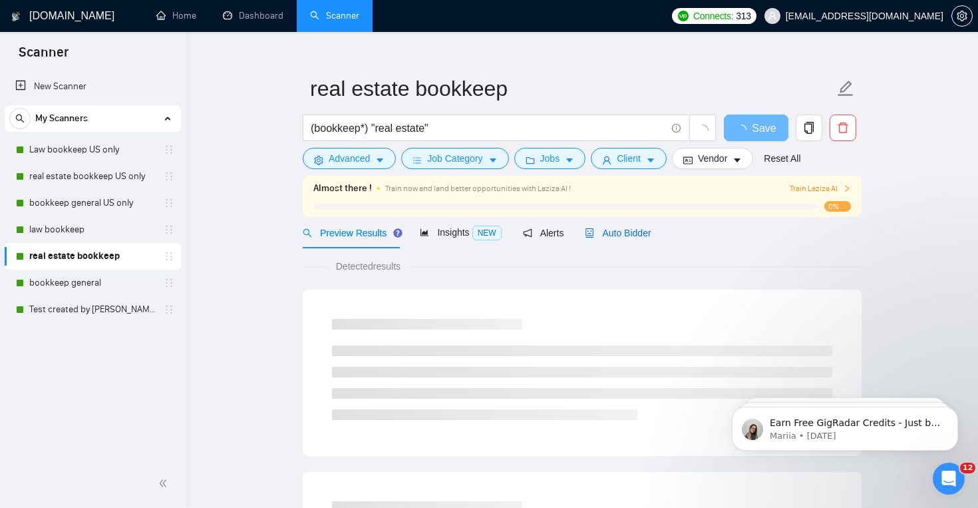
click at [611, 234] on span "Auto Bidder" at bounding box center [618, 233] width 66 height 11
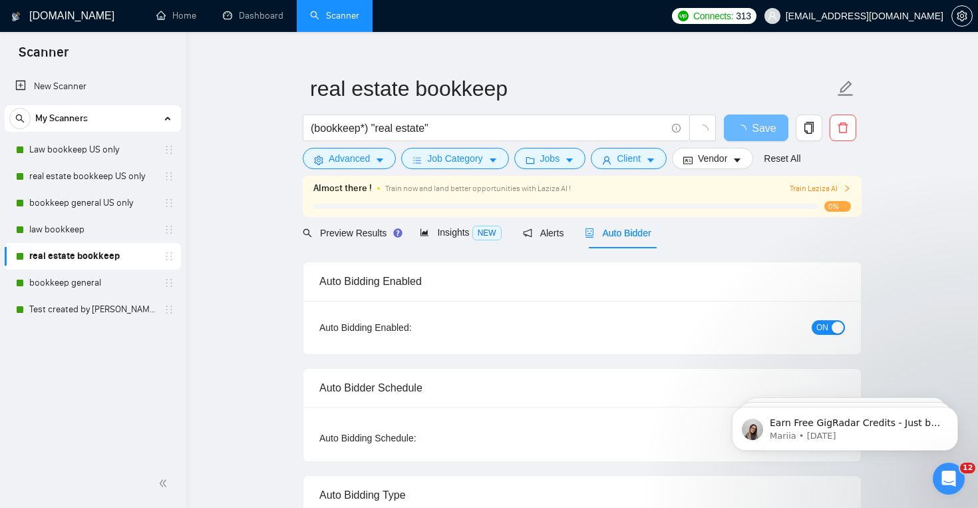
checkbox input "true"
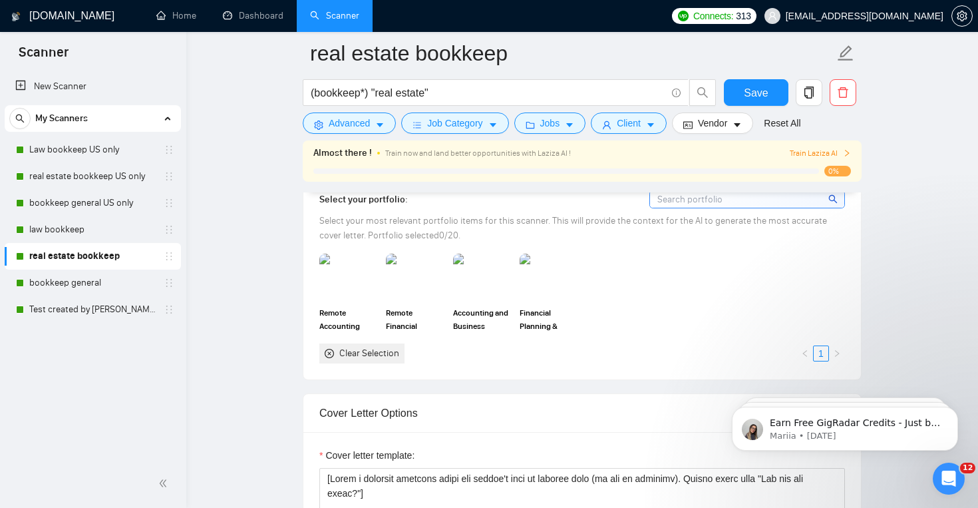
scroll to position [1243, 0]
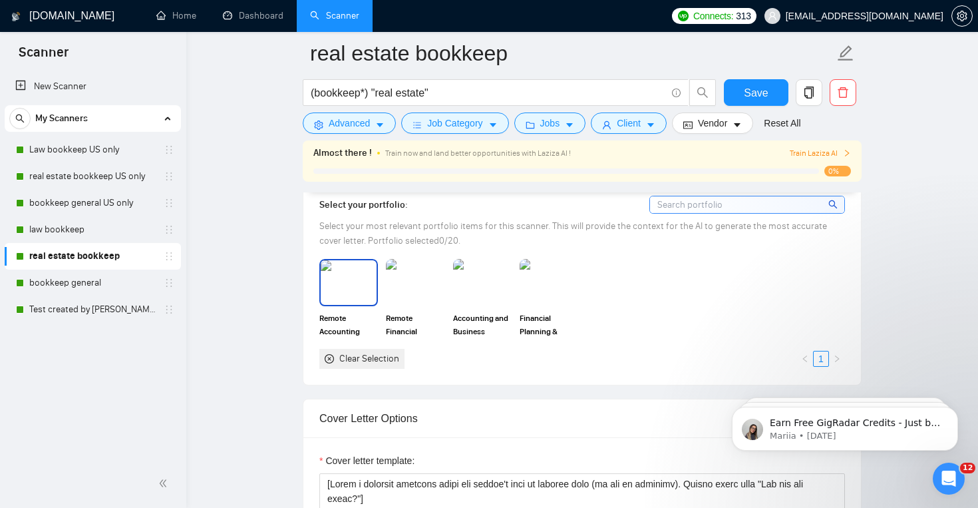
click at [349, 294] on img at bounding box center [349, 282] width 56 height 44
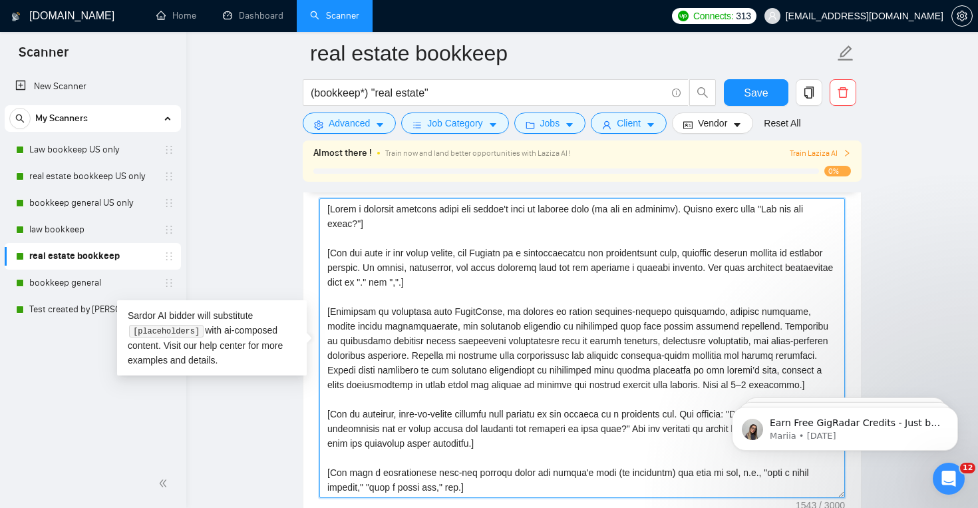
scroll to position [15, 0]
drag, startPoint x: 326, startPoint y: 206, endPoint x: 477, endPoint y: 488, distance: 319.5
click at [477, 488] on textarea "Cover letter template:" at bounding box center [582, 347] width 526 height 299
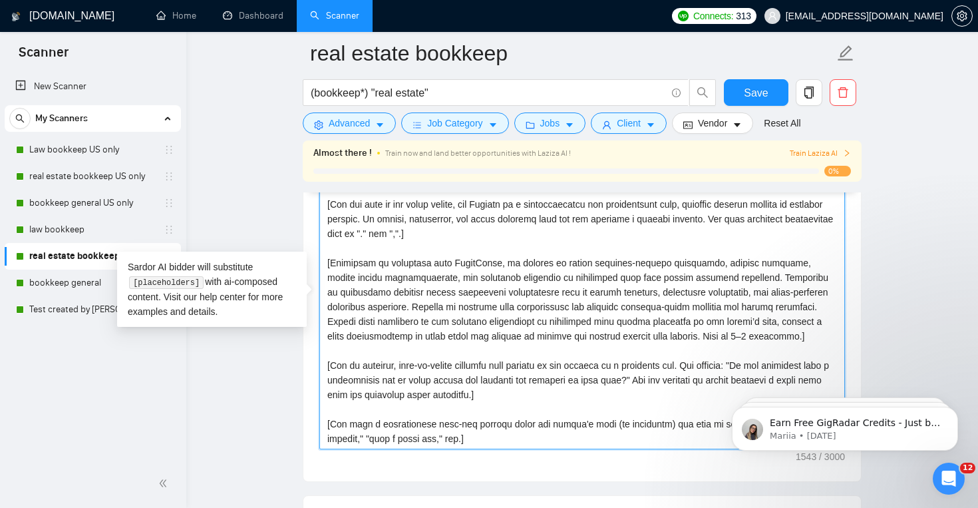
scroll to position [1578, 0]
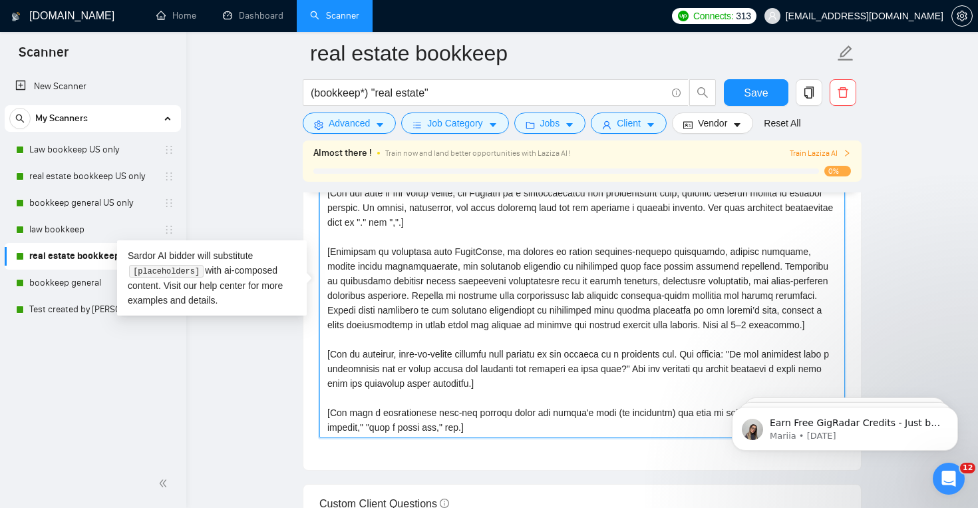
paste textarea "’l ipsu do sitamet cons (ad elitsedd). Eiusmo tempo inci “Utl etd mag aliqu?”] …"
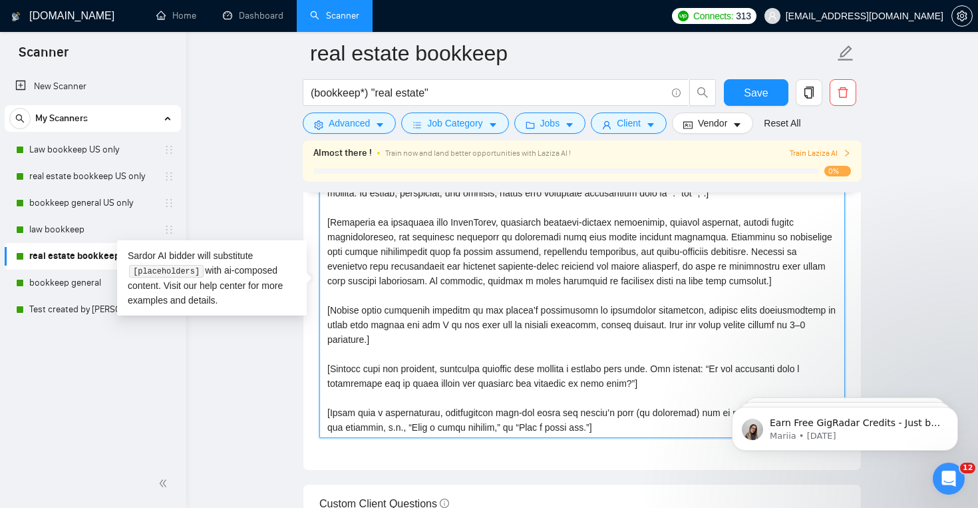
scroll to position [10, 0]
type textarea "[Lorem i dolorsit ametcons adipi eli seddoe’t inci ut laboree dolo (ma aliquaen…"
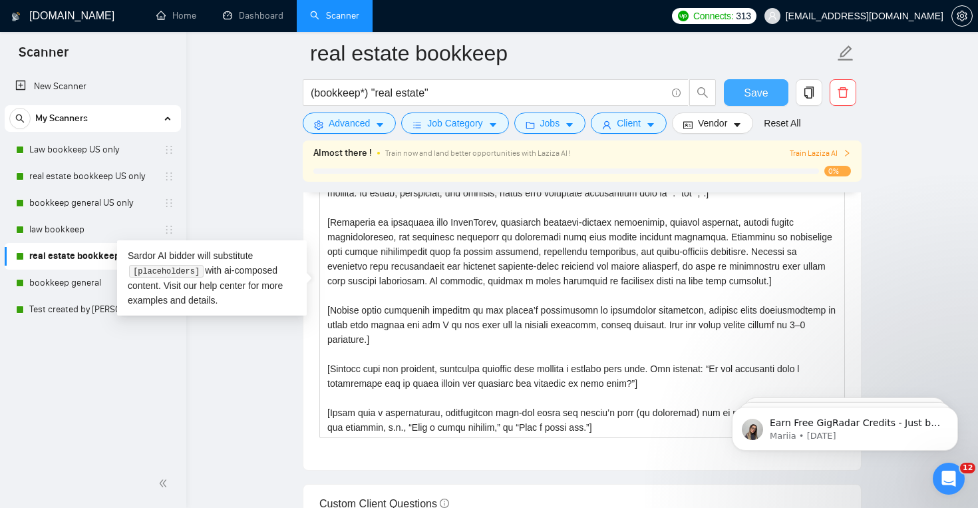
click at [739, 101] on button "Save" at bounding box center [756, 92] width 65 height 27
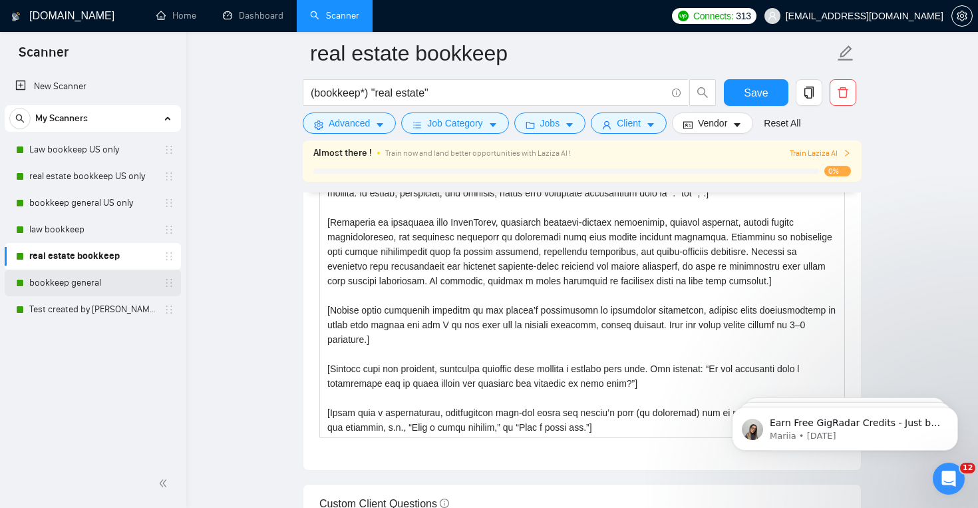
click at [103, 282] on link "bookkeep general" at bounding box center [92, 283] width 126 height 27
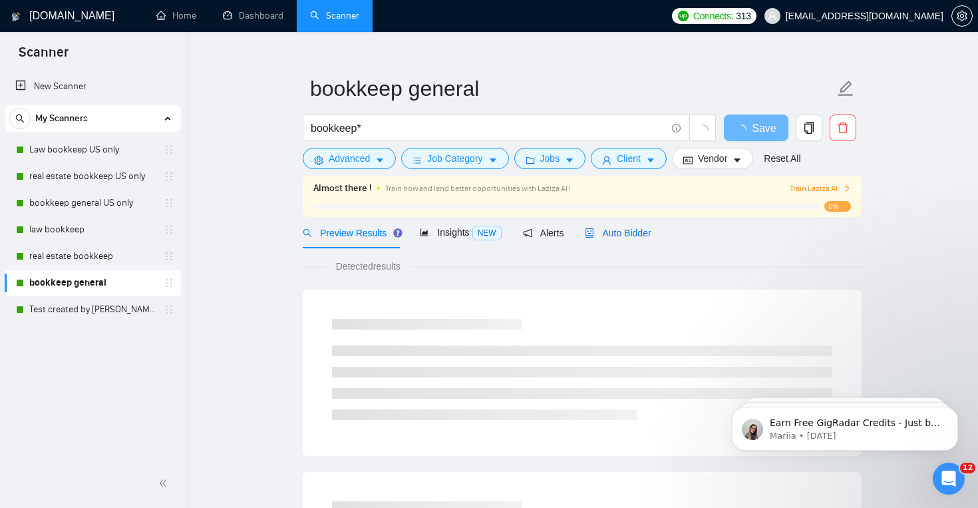
click at [626, 231] on span "Auto Bidder" at bounding box center [618, 233] width 66 height 11
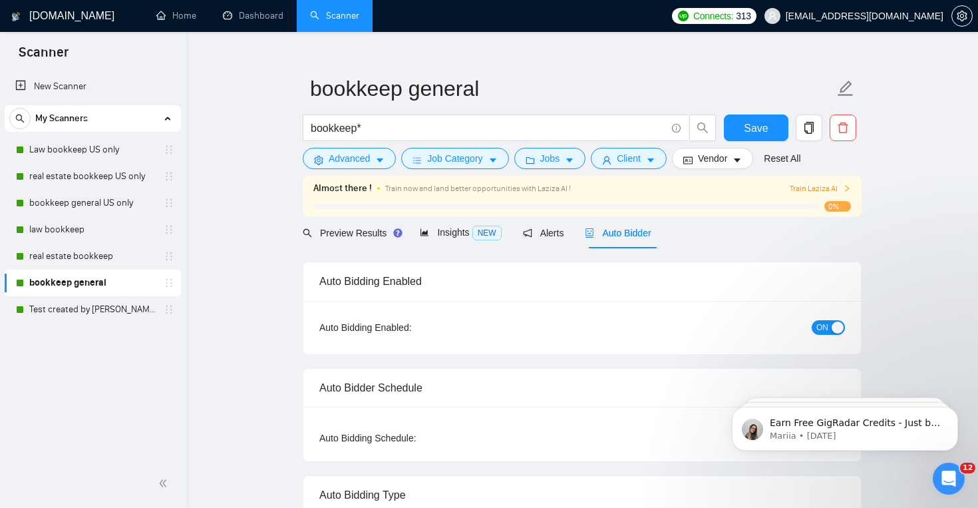
checkbox input "true"
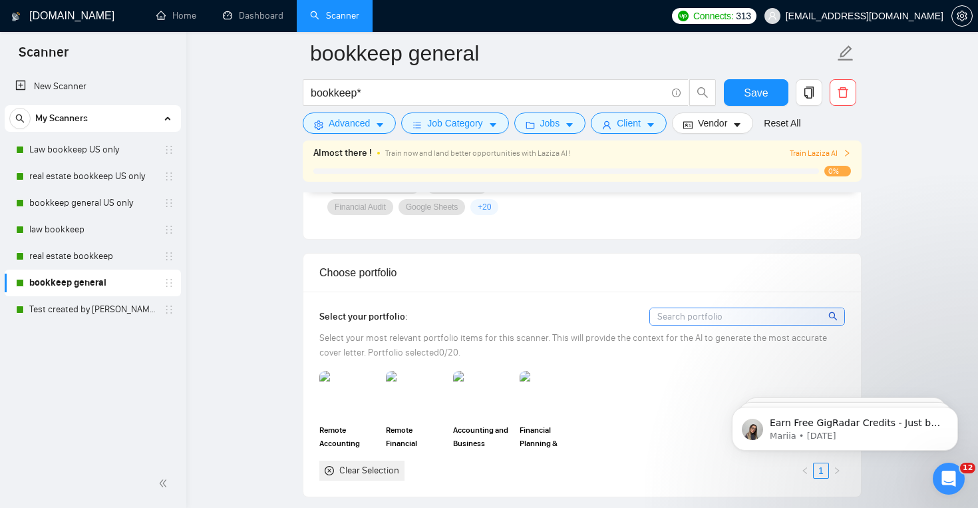
scroll to position [1120, 0]
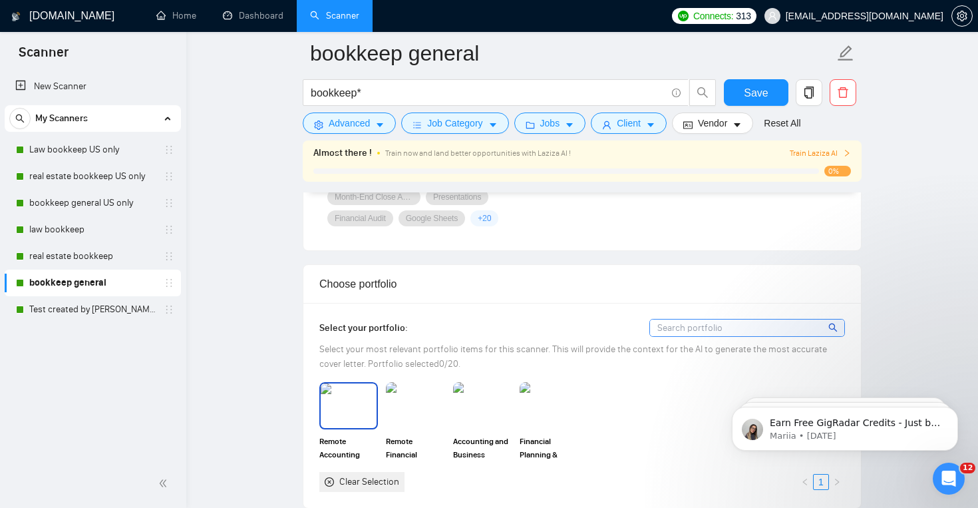
click at [353, 404] on img at bounding box center [349, 405] width 56 height 44
click at [425, 404] on img at bounding box center [415, 405] width 56 height 44
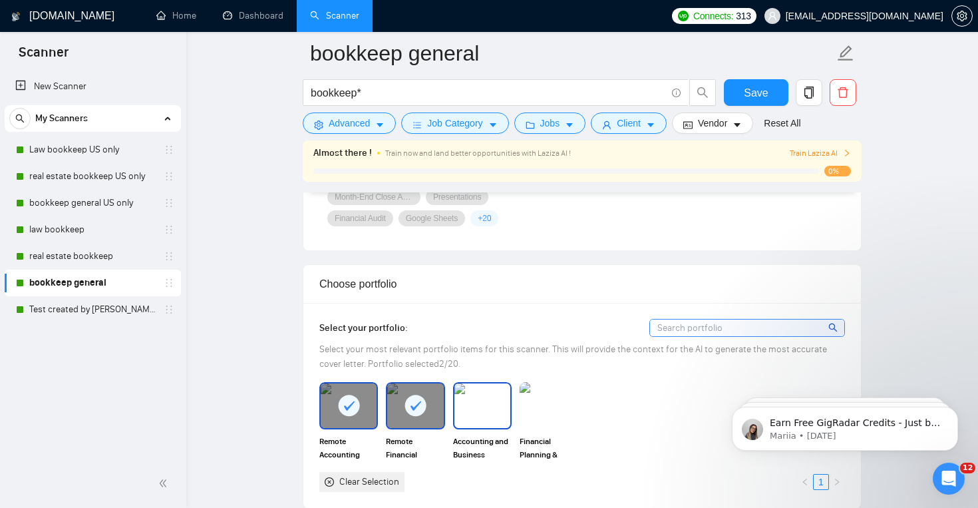
click at [479, 406] on img at bounding box center [483, 405] width 56 height 44
click at [548, 406] on img at bounding box center [549, 405] width 59 height 47
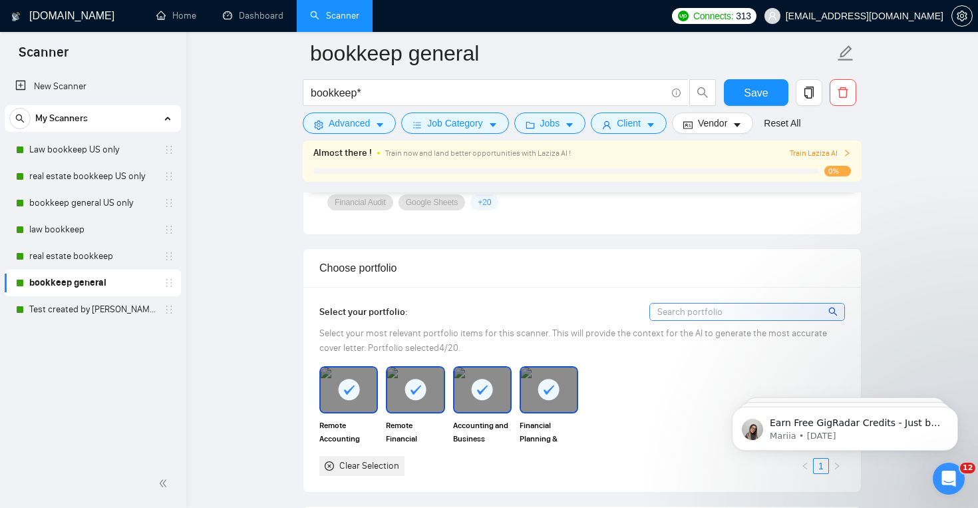
scroll to position [1139, 0]
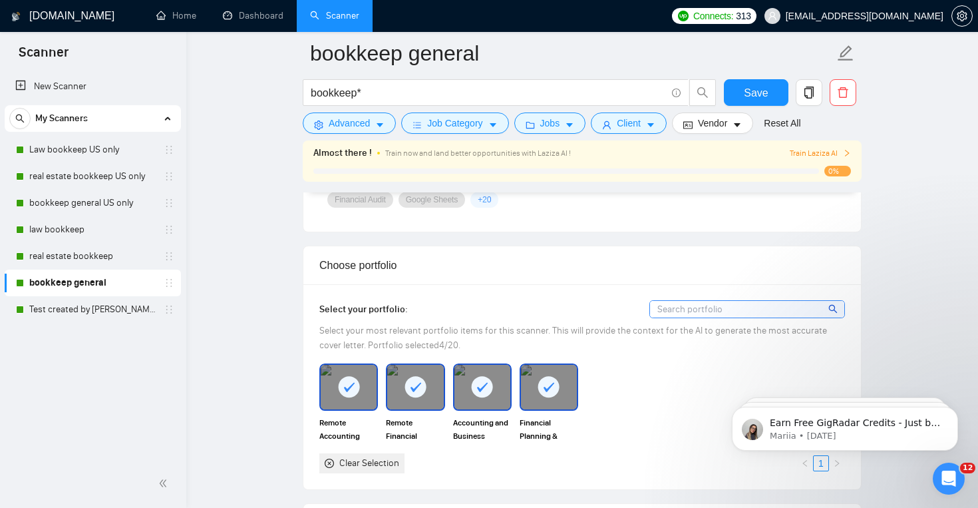
click at [829, 462] on body "Earn Free GigRadar Credits - Just by Sharing Your Story! 💬 Want more credits fo…" at bounding box center [845, 425] width 256 height 83
click at [815, 462] on body "Earn Free GigRadar Credits - Just by Sharing Your Story! 💬 Want more credits fo…" at bounding box center [845, 425] width 256 height 83
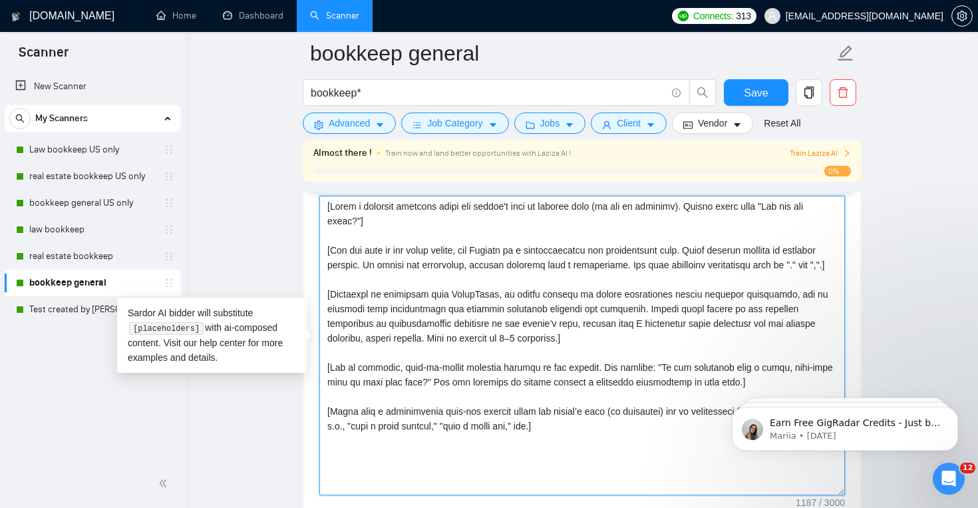
scroll to position [1530, 0]
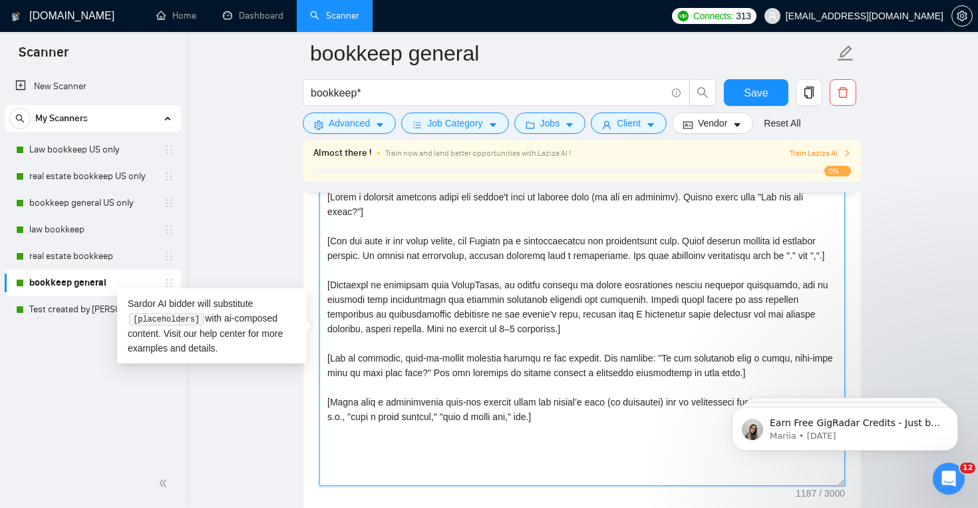
drag, startPoint x: 323, startPoint y: 217, endPoint x: 623, endPoint y: 502, distance: 413.8
click at [623, 502] on div "Cover letter template:" at bounding box center [582, 333] width 558 height 367
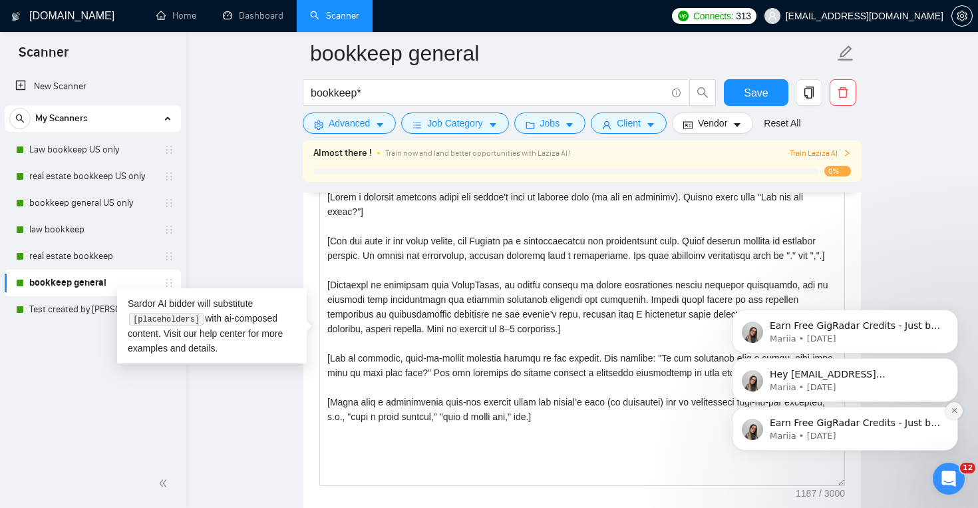
click at [954, 409] on icon "Dismiss notification" at bounding box center [954, 410] width 5 height 5
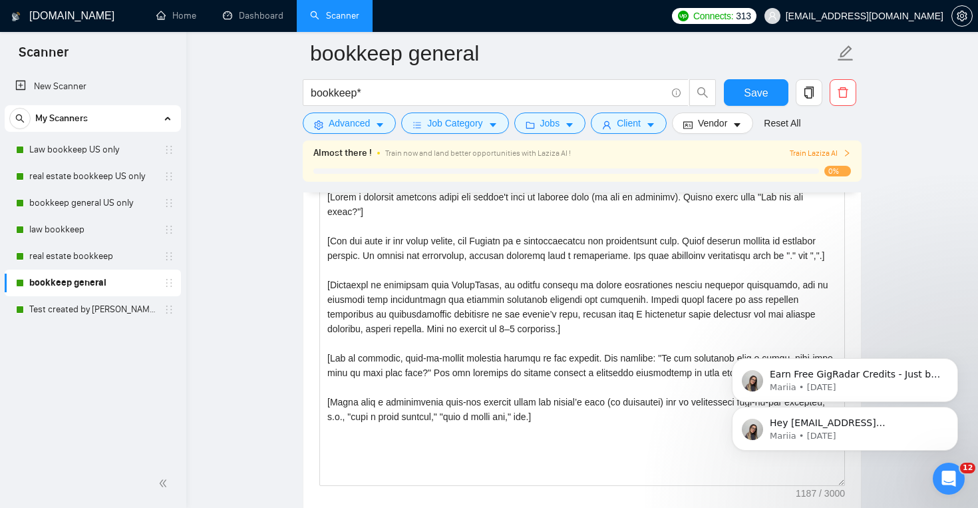
click at [954, 409] on icon "Dismiss notification" at bounding box center [954, 411] width 4 height 4
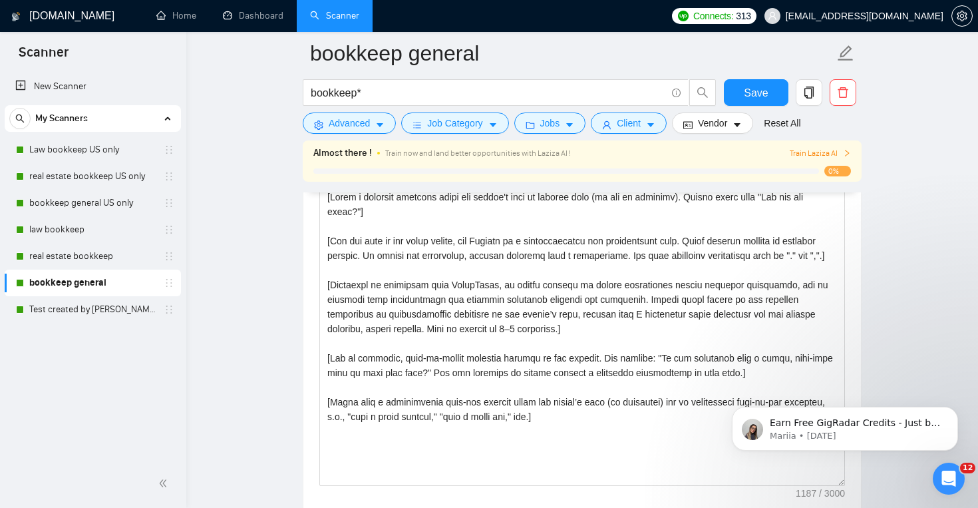
click at [954, 409] on icon "Dismiss notification" at bounding box center [954, 411] width 4 height 4
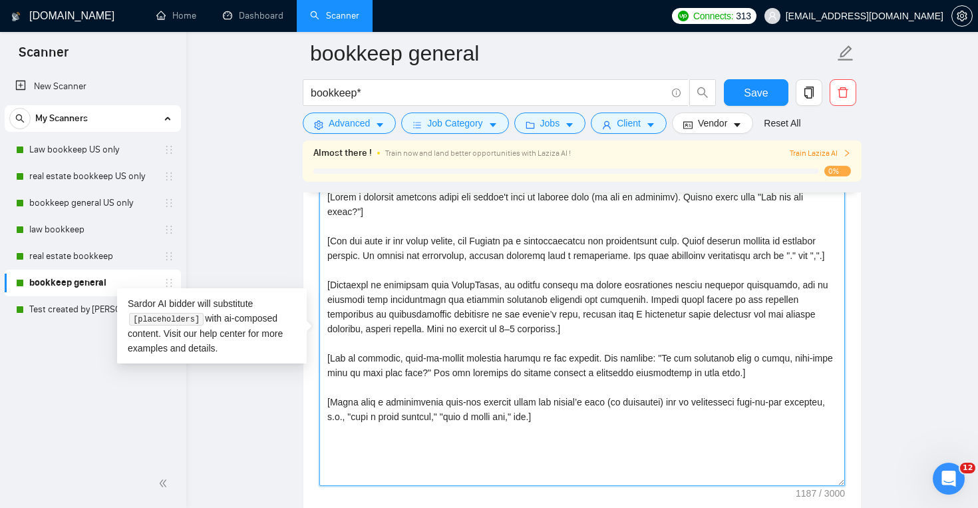
drag, startPoint x: 323, startPoint y: 198, endPoint x: 615, endPoint y: 434, distance: 375.8
click at [615, 434] on textarea "Cover letter template:" at bounding box center [582, 335] width 526 height 299
paste textarea "[Lorem i dolorsit ametcons adipi eli seddoe't inci ut laboree dolo (ma ali en a…"
type textarea "[Lorem i dolorsit ametcons adipi eli seddoe't inci ut laboree dolo (ma ali en a…"
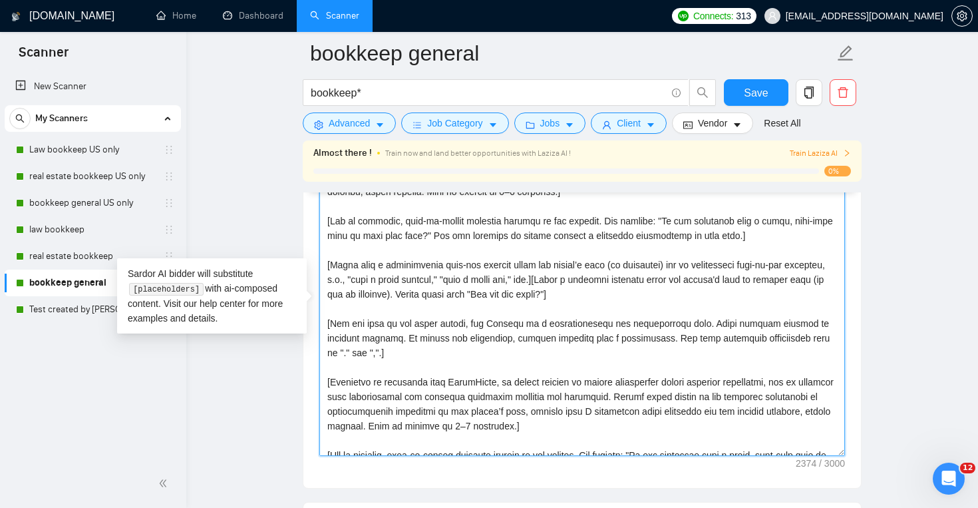
scroll to position [190, 0]
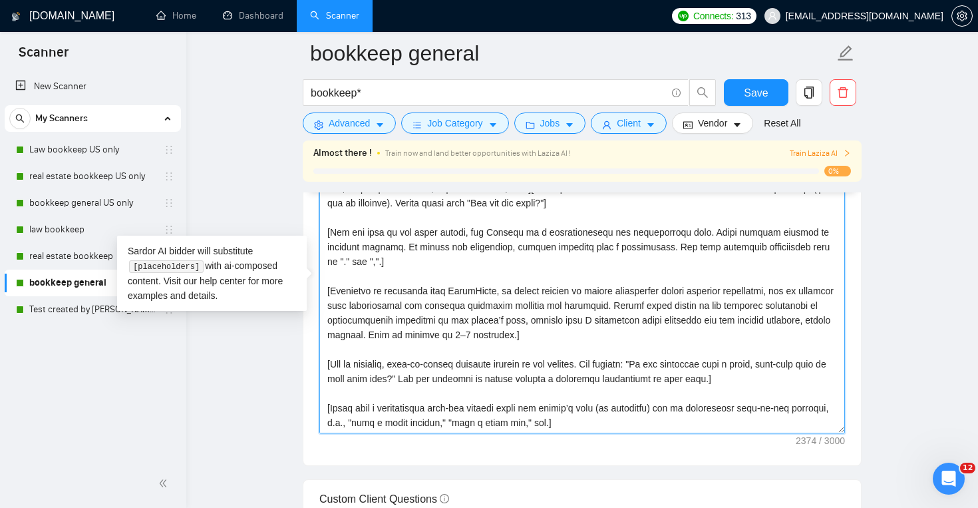
drag, startPoint x: 325, startPoint y: 199, endPoint x: 633, endPoint y: 425, distance: 381.9
click at [633, 425] on textarea "Cover letter template:" at bounding box center [582, 283] width 526 height 299
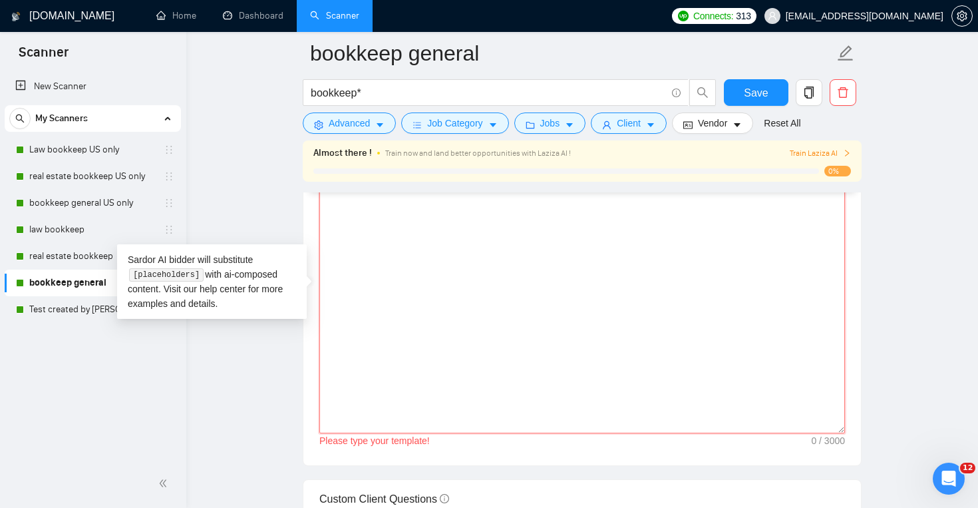
scroll to position [0, 0]
paste textarea "[Lorem i dolorsit ametcons adipi eli seddoe't inci ut laboree dolo (ma ali en a…"
type textarea "[Lorem i dolorsit ametcons adipi eli seddoe't inci ut laboree dolo (ma ali en a…"
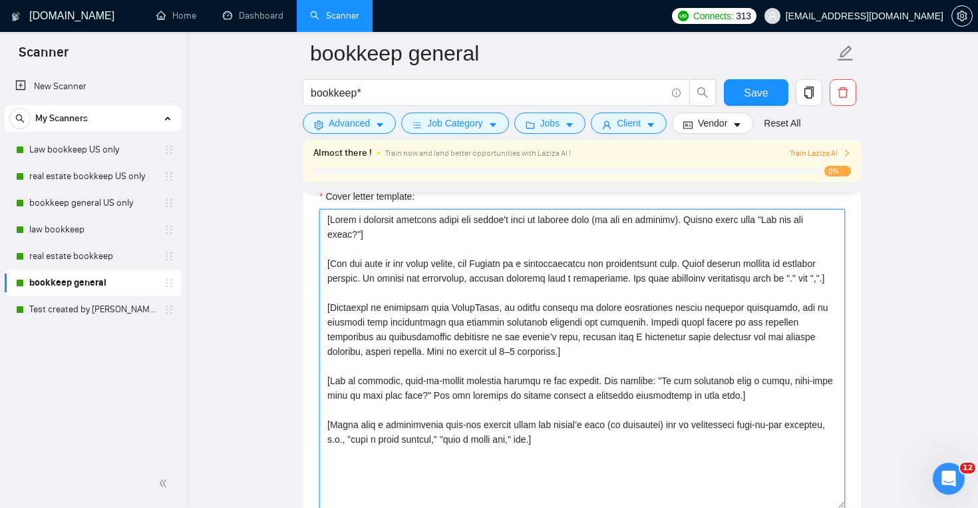
scroll to position [1514, 0]
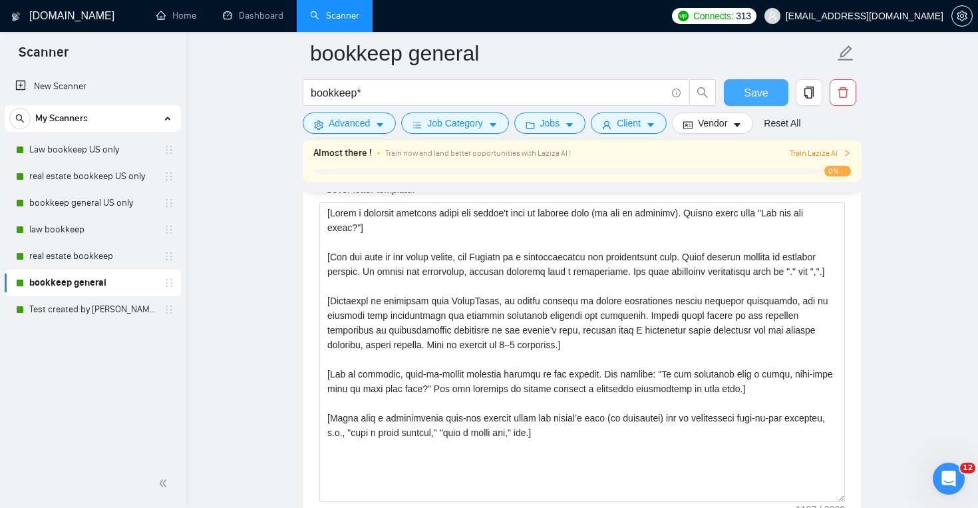
click at [772, 89] on button "Save" at bounding box center [756, 92] width 65 height 27
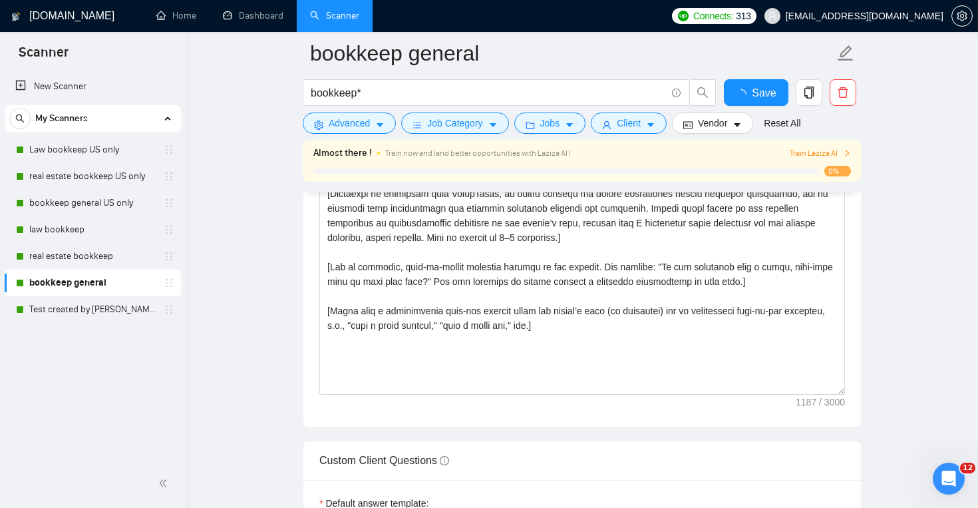
checkbox input "true"
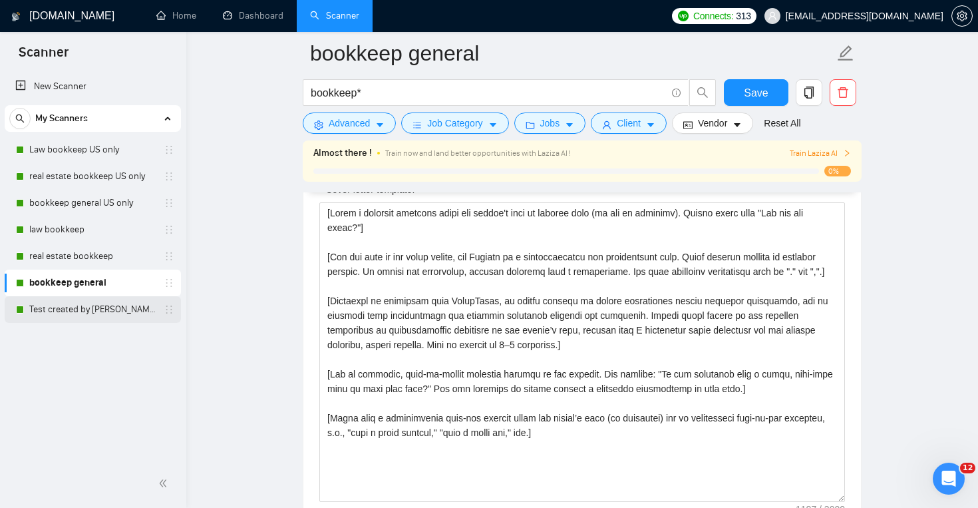
click at [102, 317] on link "Test created by [PERSON_NAME]" at bounding box center [92, 309] width 126 height 27
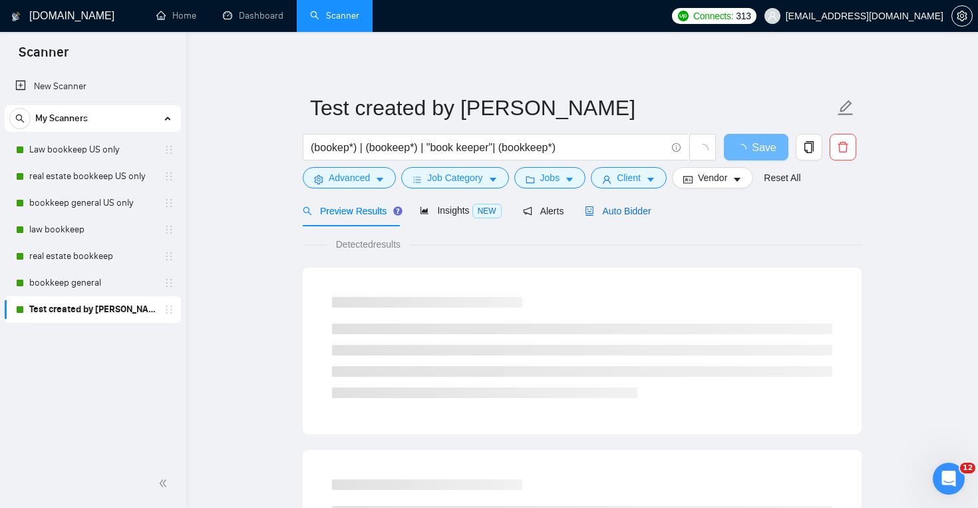
click at [620, 217] on div "Auto Bidder" at bounding box center [618, 211] width 66 height 15
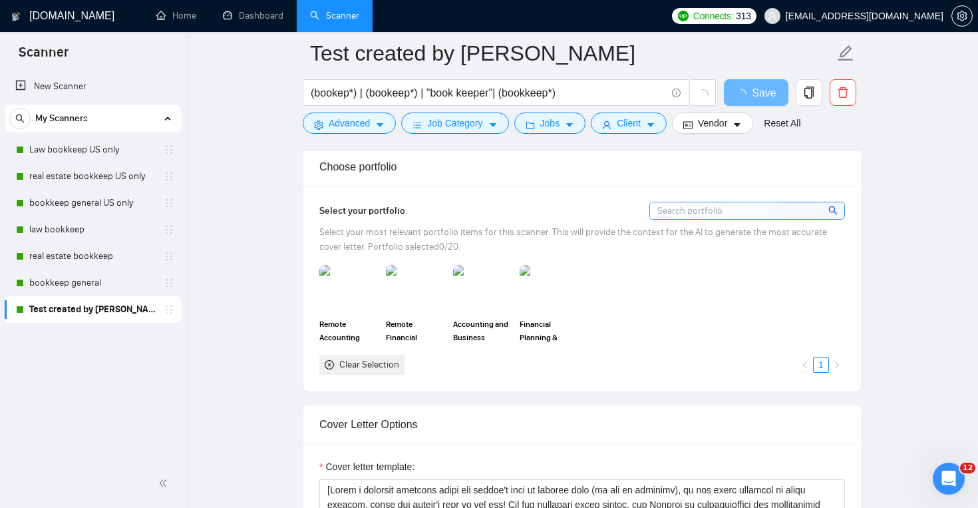
scroll to position [1133, 0]
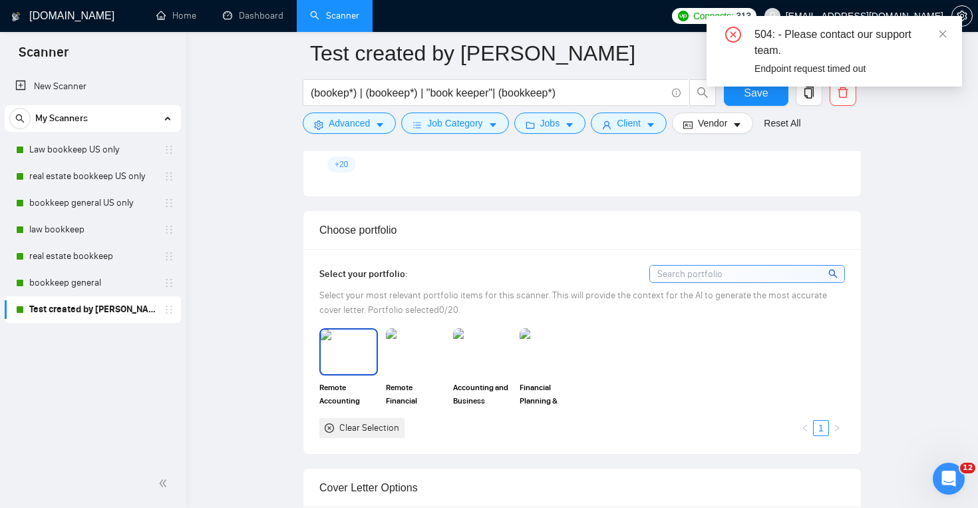
click at [355, 343] on img at bounding box center [349, 351] width 56 height 44
click at [412, 361] on img at bounding box center [415, 351] width 56 height 44
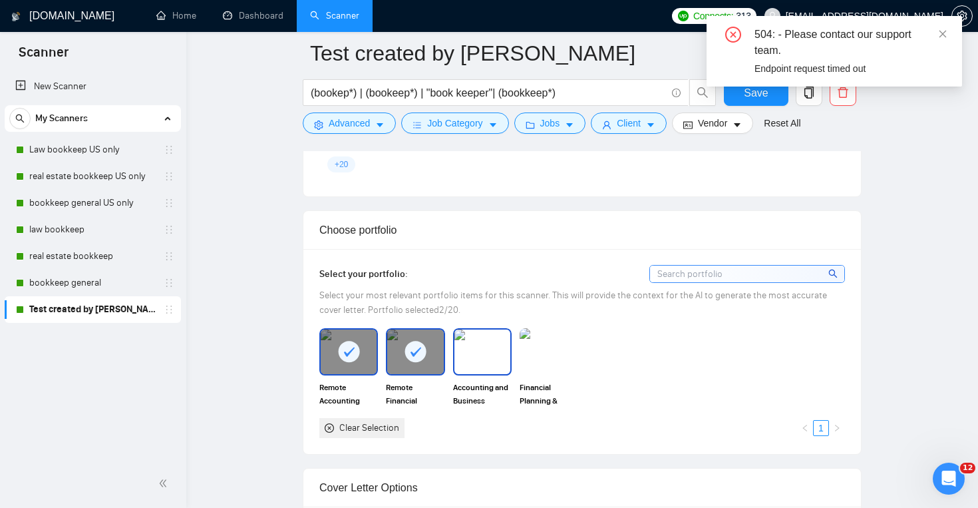
click at [491, 370] on img at bounding box center [483, 351] width 56 height 44
click at [547, 371] on img at bounding box center [549, 351] width 56 height 44
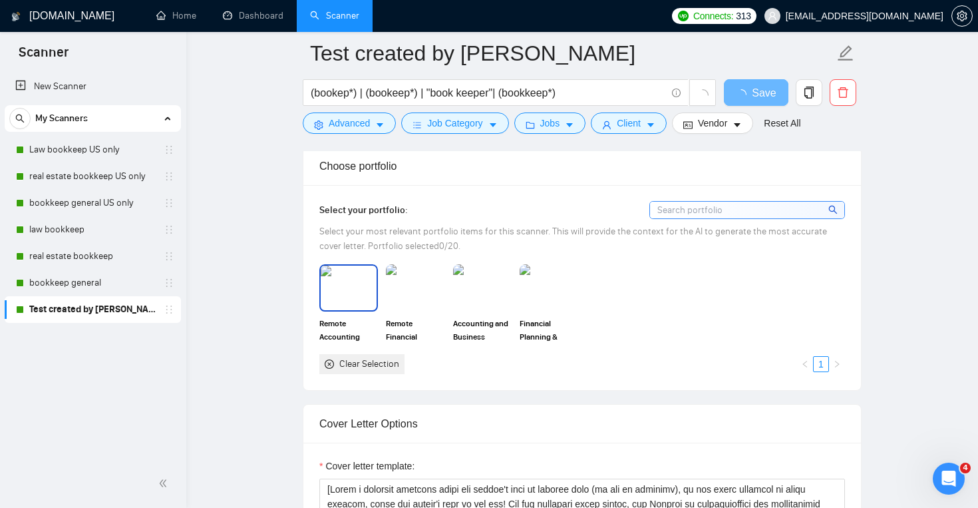
click at [357, 309] on img at bounding box center [349, 288] width 56 height 44
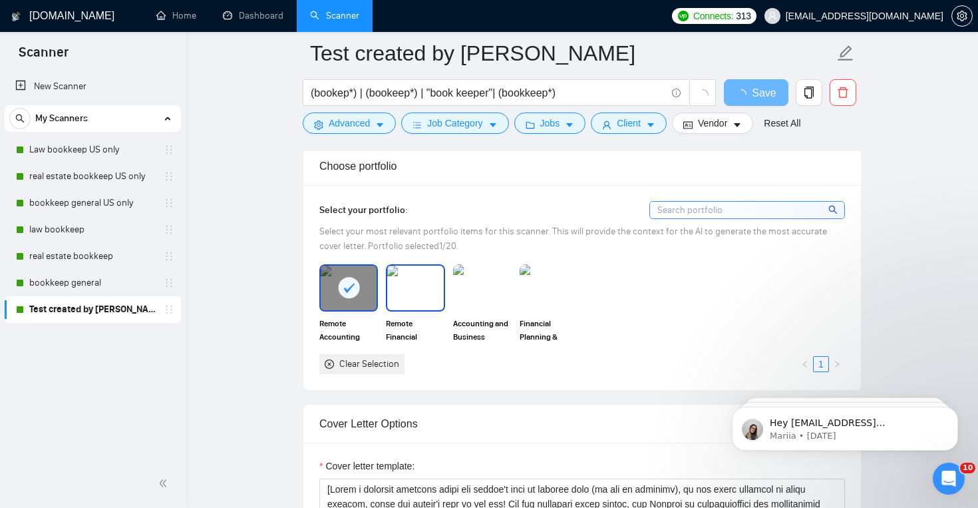
click at [427, 307] on img at bounding box center [415, 288] width 56 height 44
click at [473, 306] on img at bounding box center [483, 288] width 56 height 44
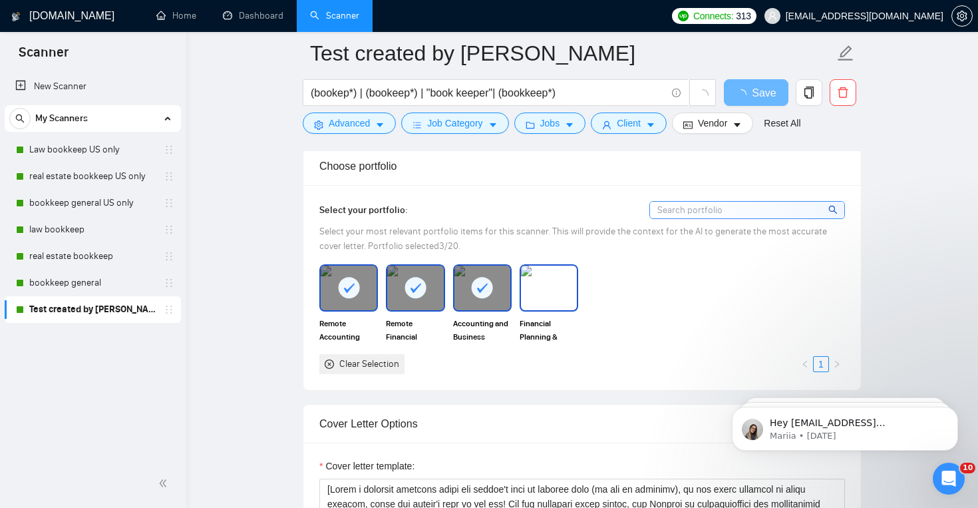
click at [530, 306] on img at bounding box center [549, 288] width 56 height 44
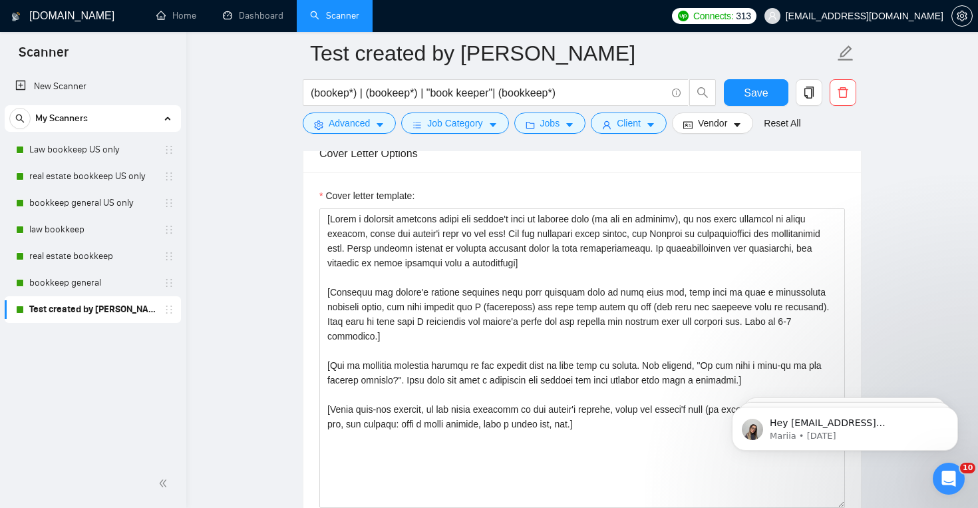
scroll to position [1468, 0]
click at [744, 96] on button "Save" at bounding box center [756, 92] width 65 height 27
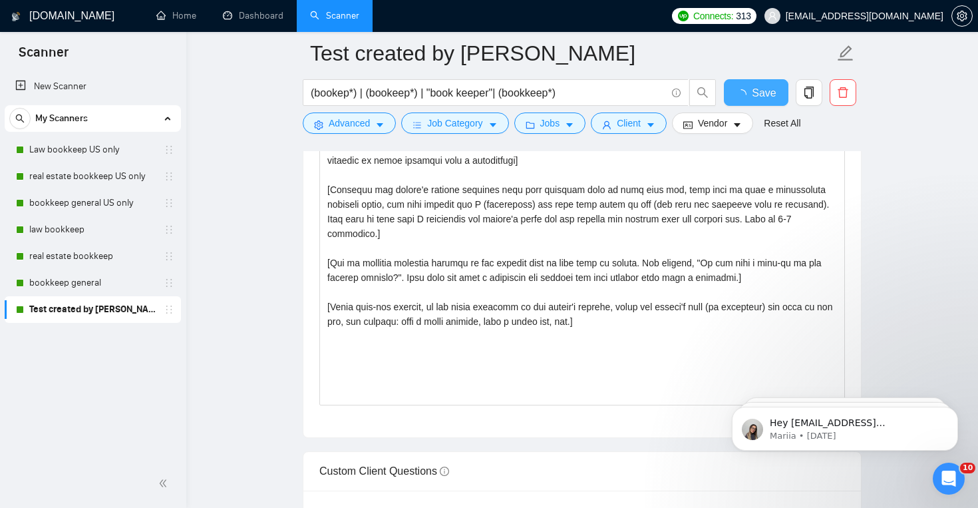
checkbox input "true"
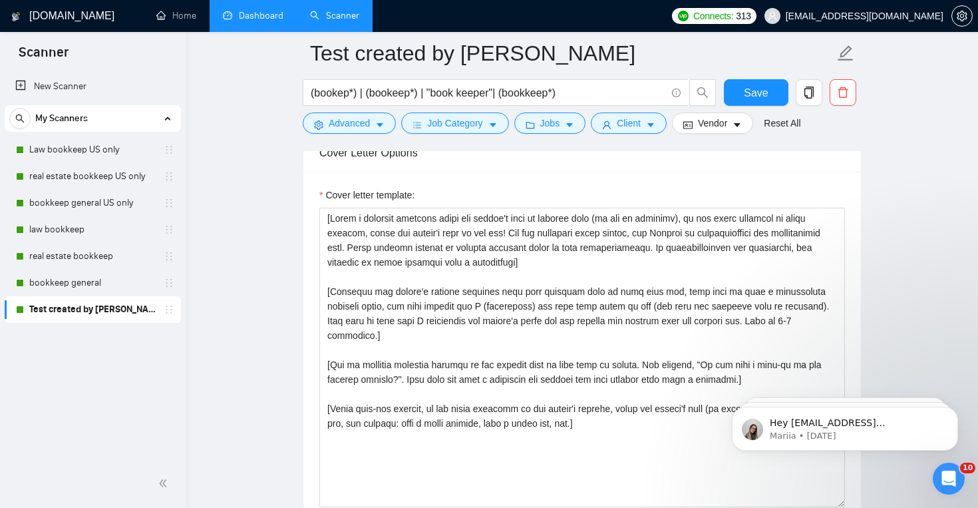
click at [242, 19] on link "Dashboard" at bounding box center [253, 15] width 61 height 11
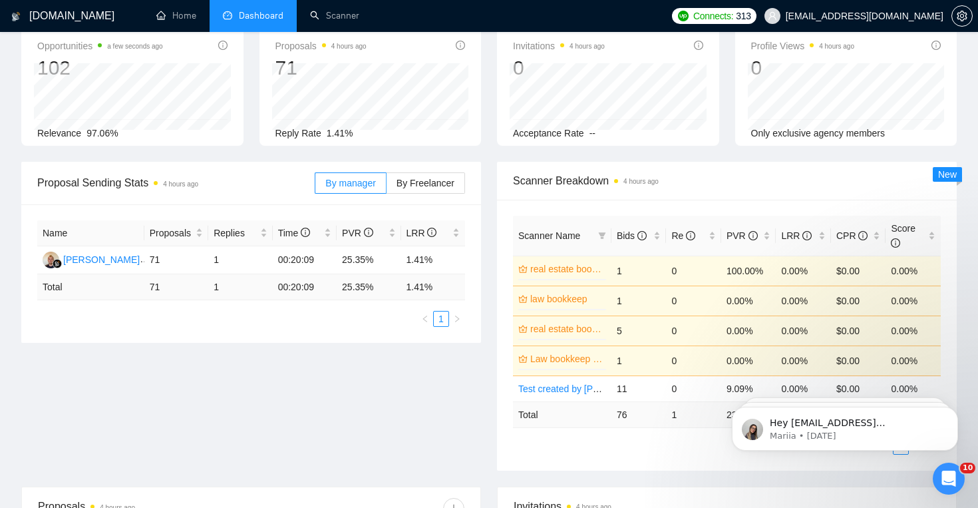
scroll to position [81, 0]
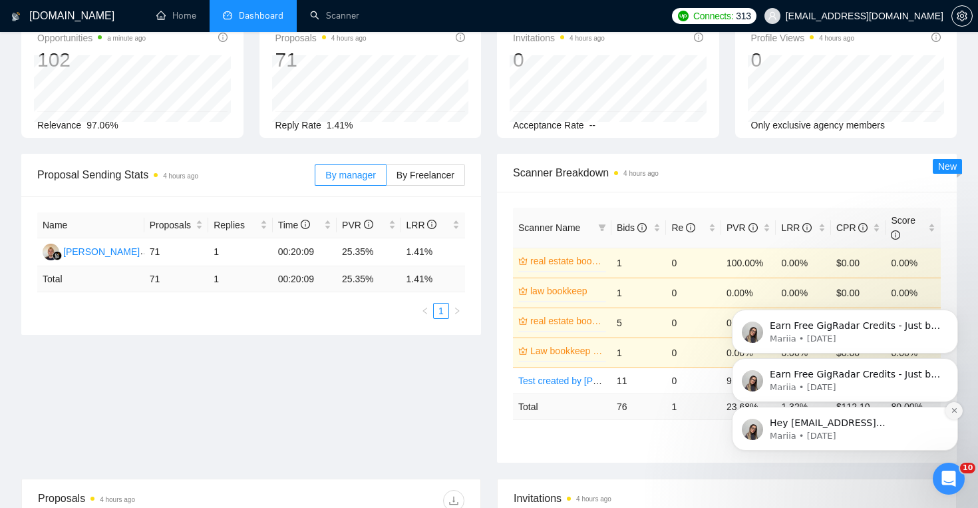
click at [960, 407] on button "Dismiss notification" at bounding box center [954, 410] width 17 height 17
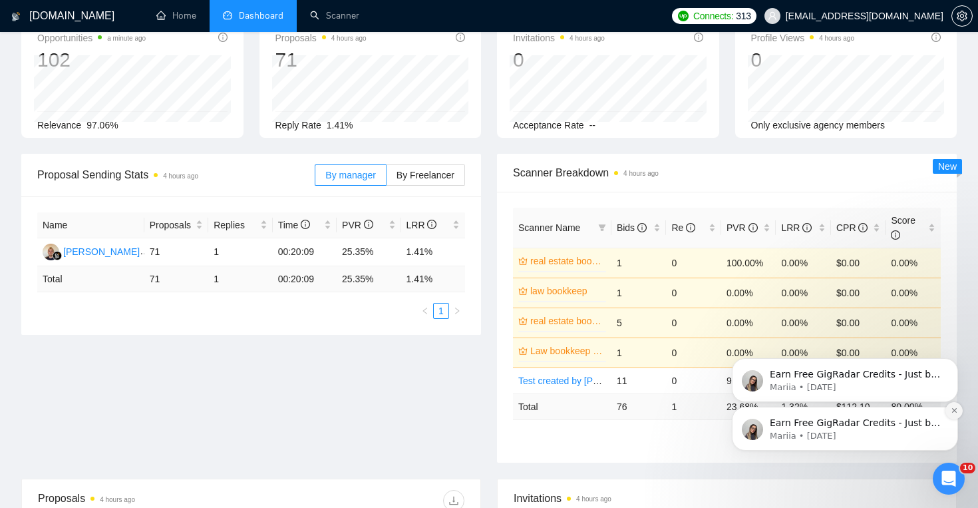
click at [956, 409] on icon "Dismiss notification" at bounding box center [954, 410] width 5 height 5
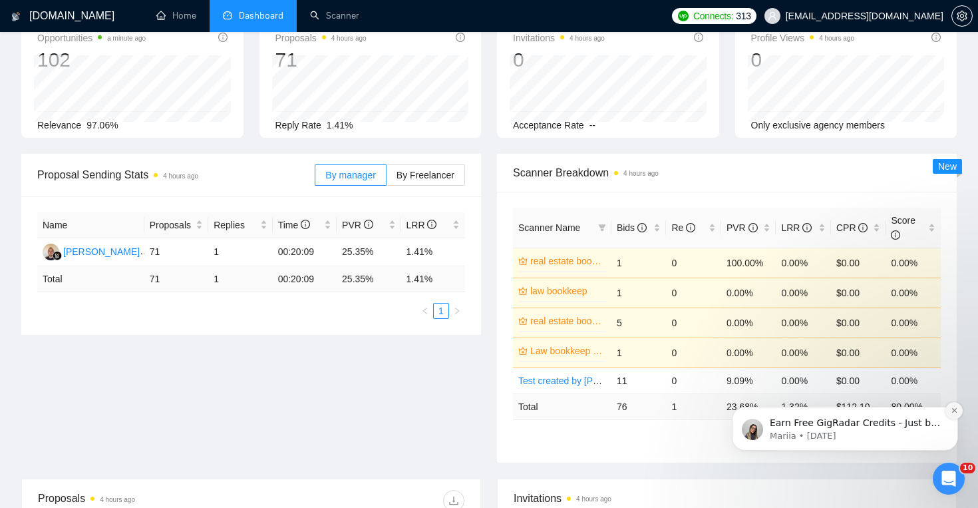
click at [956, 407] on icon "Dismiss notification" at bounding box center [954, 410] width 7 height 7
